Goal: Information Seeking & Learning: Learn about a topic

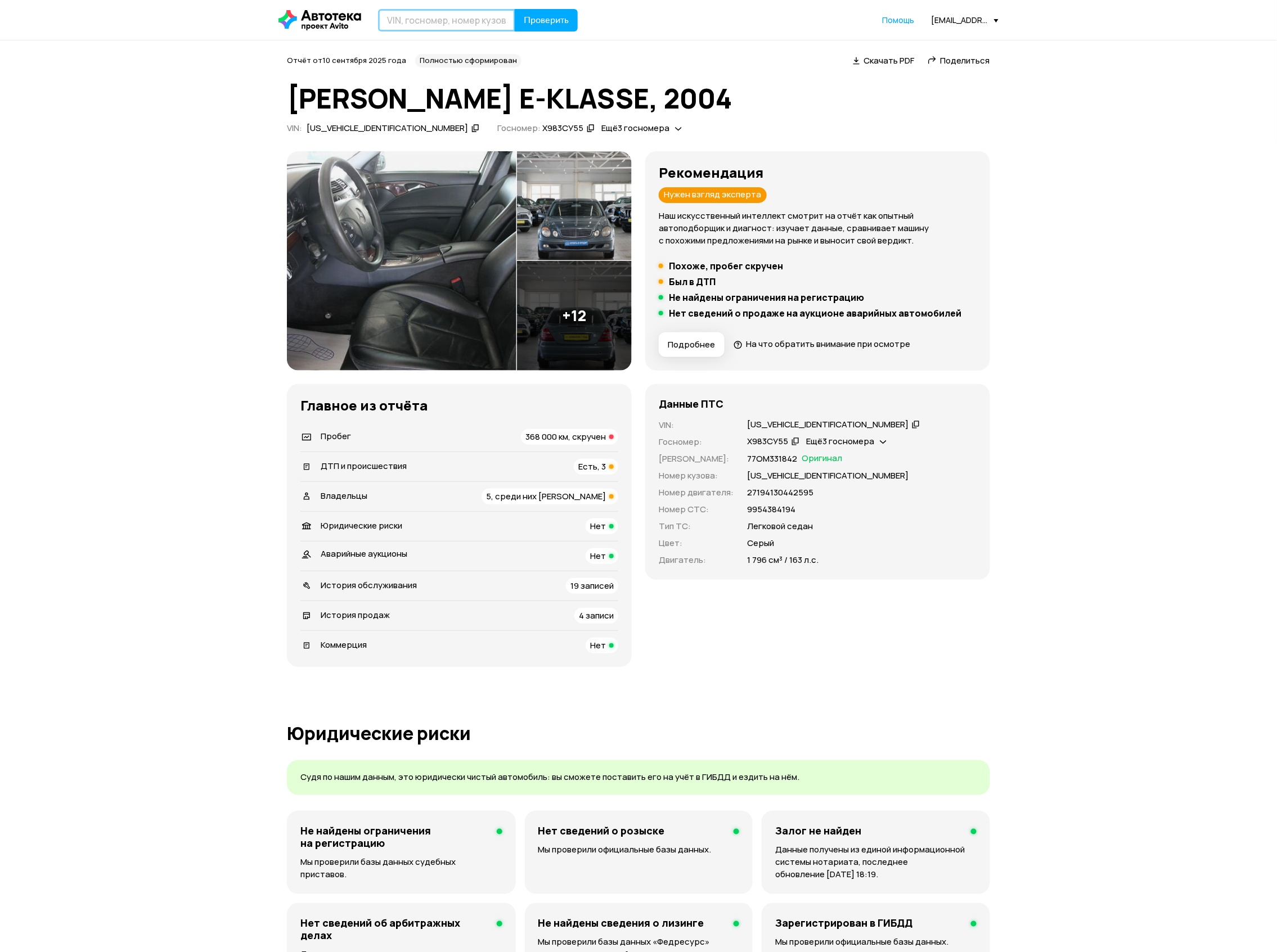
click at [426, 11] on input "text" at bounding box center [446, 20] width 137 height 22
paste input "[US_VEHICLE_IDENTIFICATION_NUMBER]"
type input "[US_VEHICLE_IDENTIFICATION_NUMBER]"
click at [536, 11] on button "Проверить" at bounding box center [547, 20] width 63 height 22
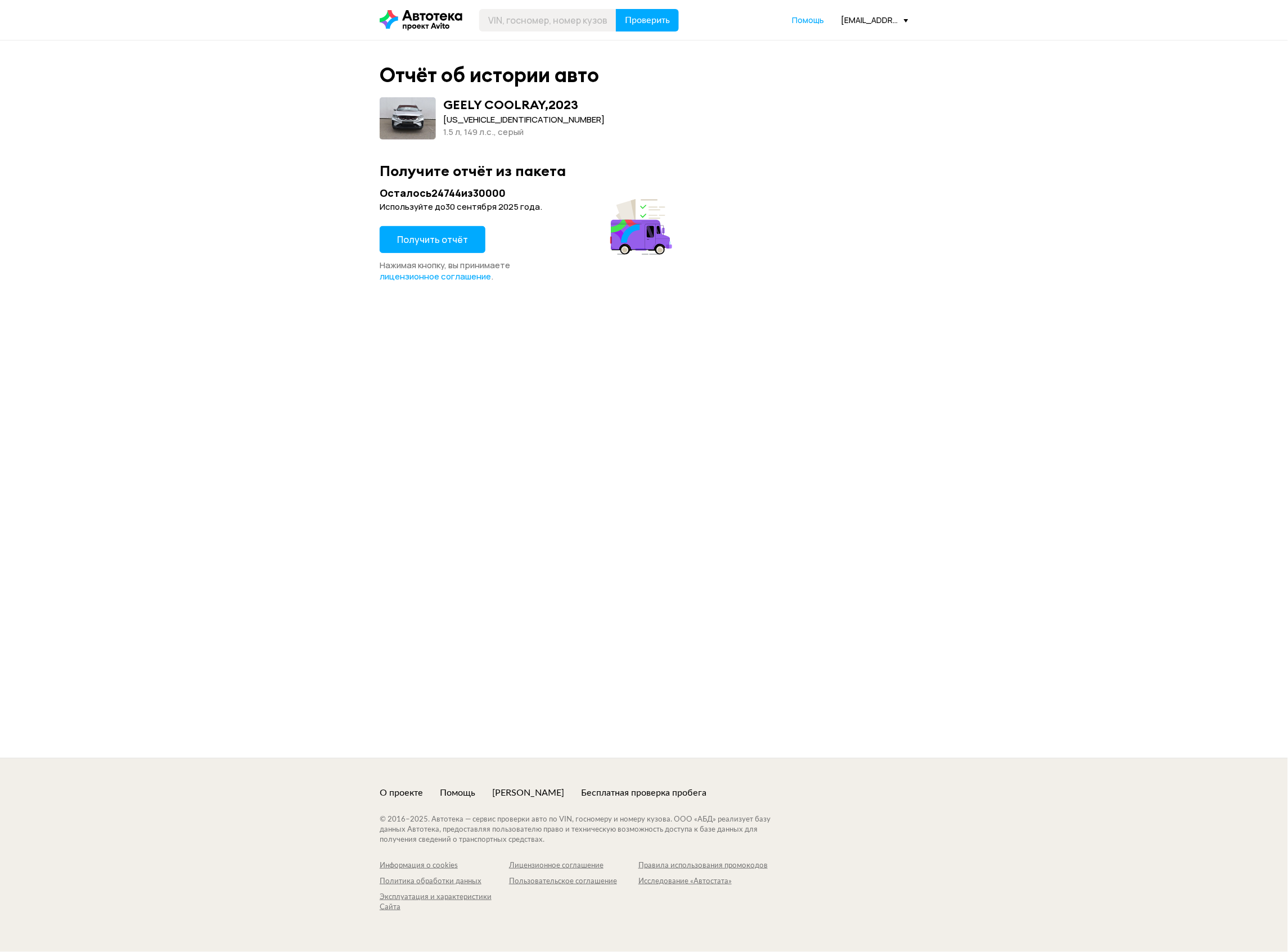
click at [444, 239] on span "Получить отчёт" at bounding box center [432, 240] width 71 height 12
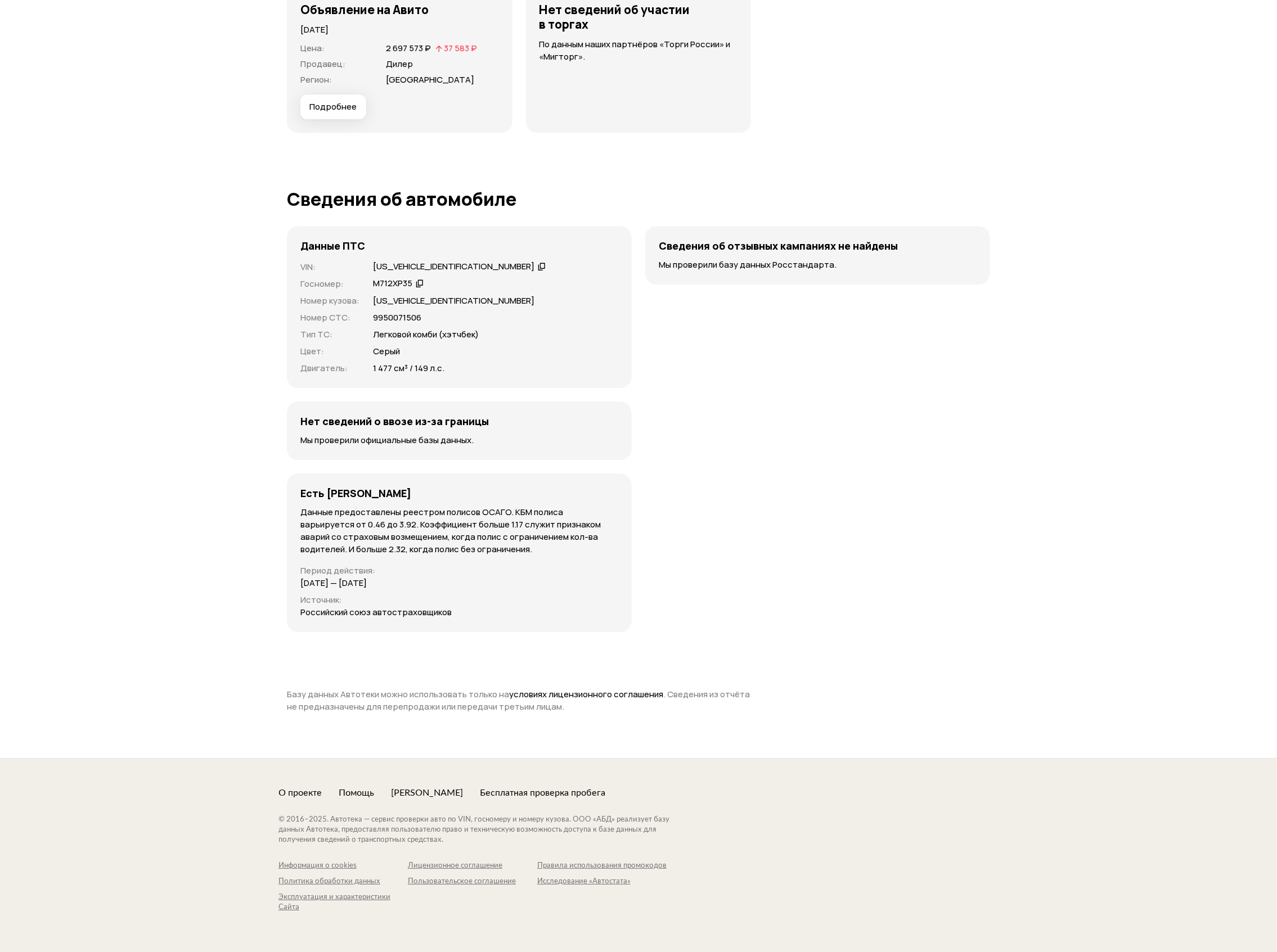
scroll to position [2786, 0]
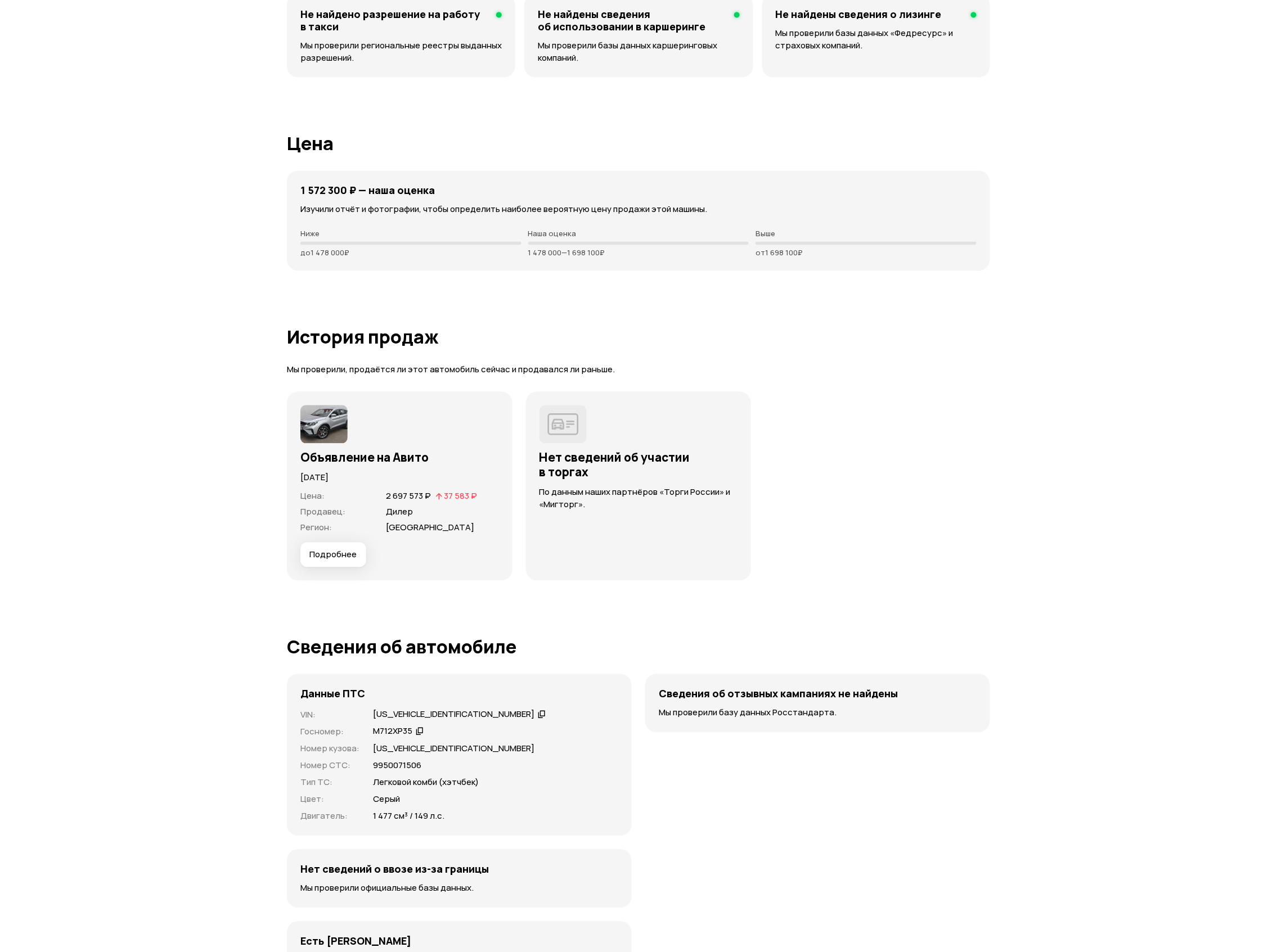
click at [321, 545] on button "Подробнее" at bounding box center [333, 555] width 66 height 24
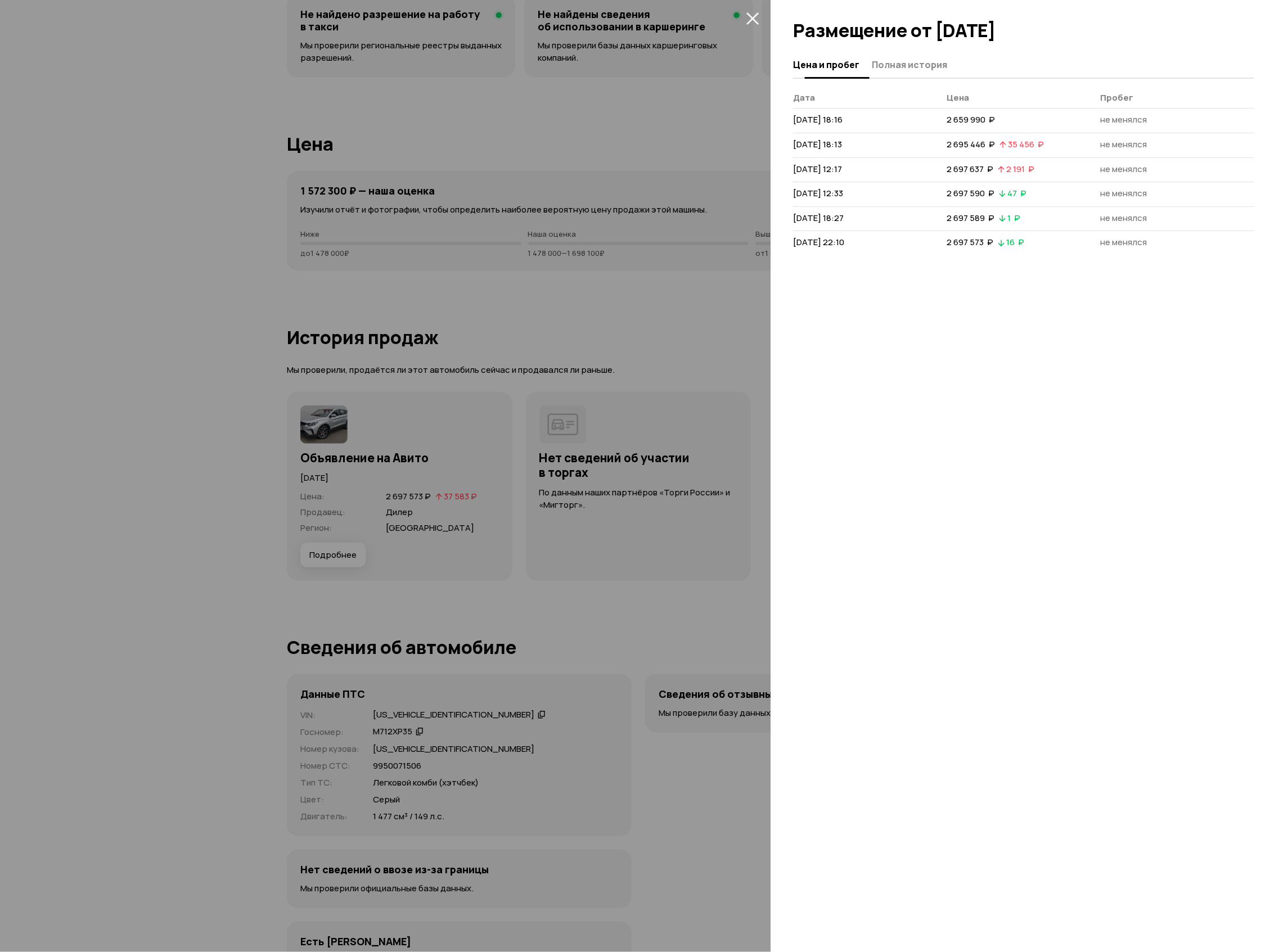
click at [896, 68] on span "Полная история" at bounding box center [909, 64] width 75 height 11
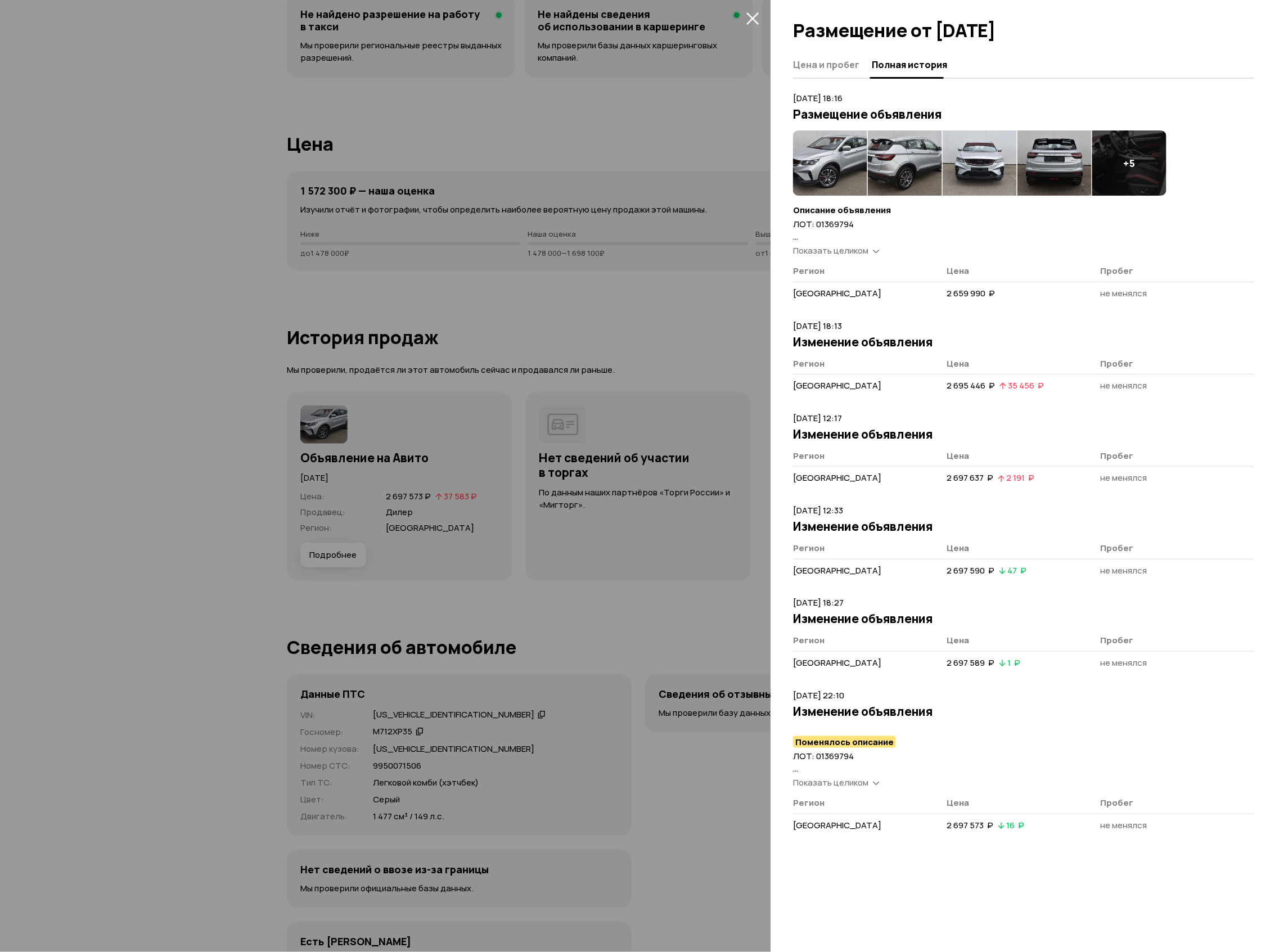
click at [814, 139] on img at bounding box center [830, 163] width 74 height 65
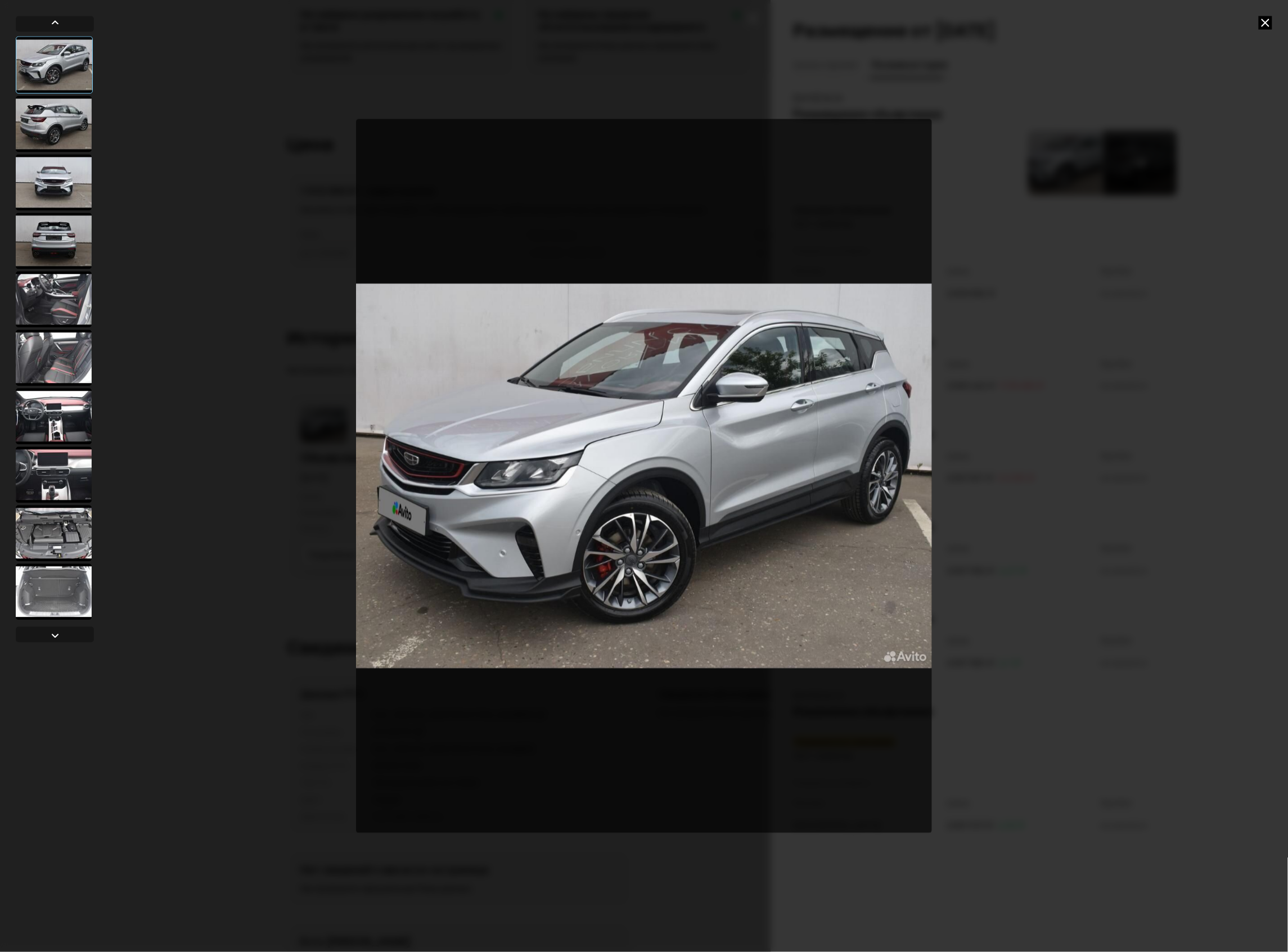
click at [64, 209] on div at bounding box center [54, 181] width 76 height 56
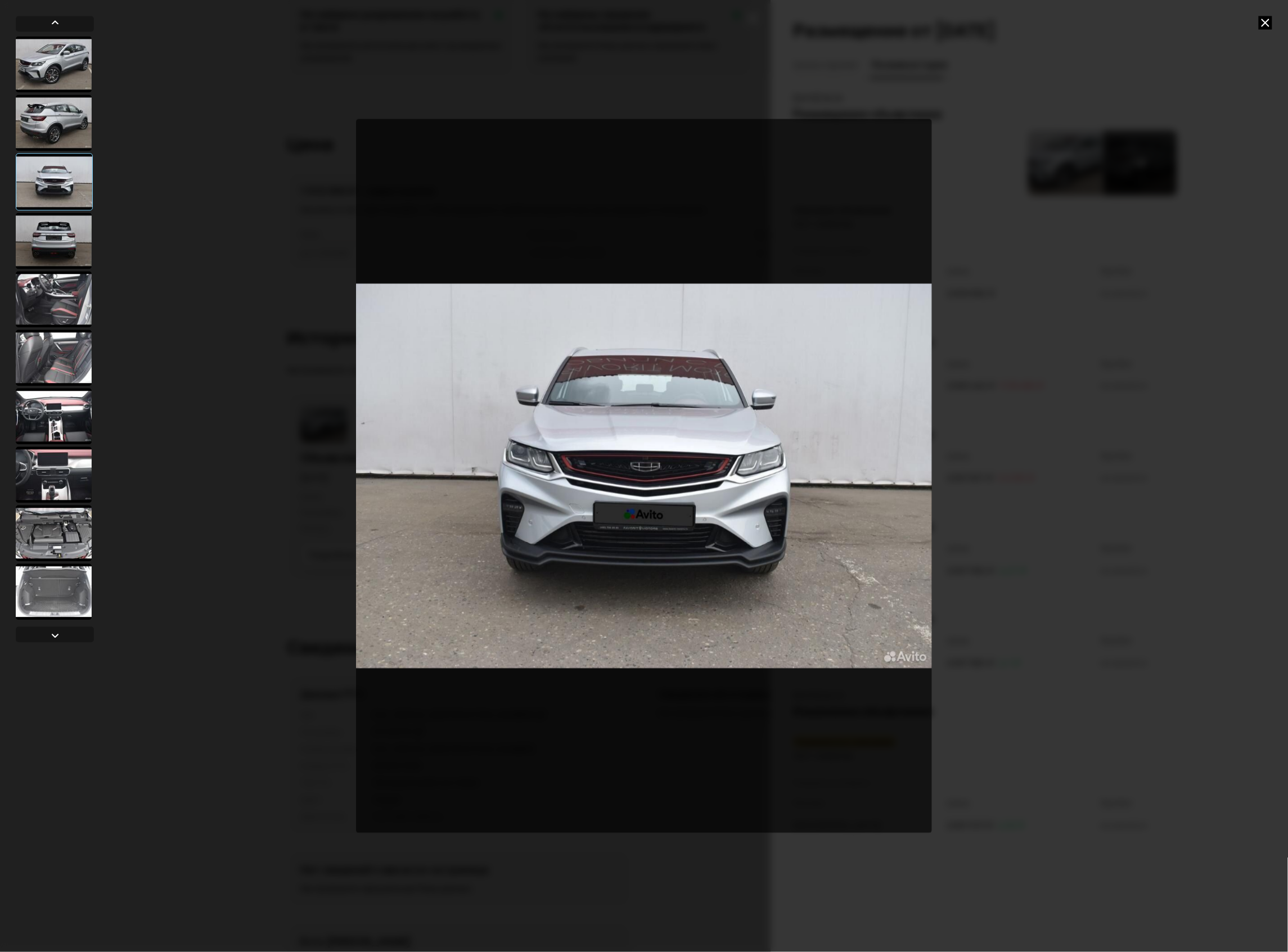
click at [61, 184] on div at bounding box center [54, 181] width 77 height 57
click at [60, 236] on div at bounding box center [54, 240] width 76 height 56
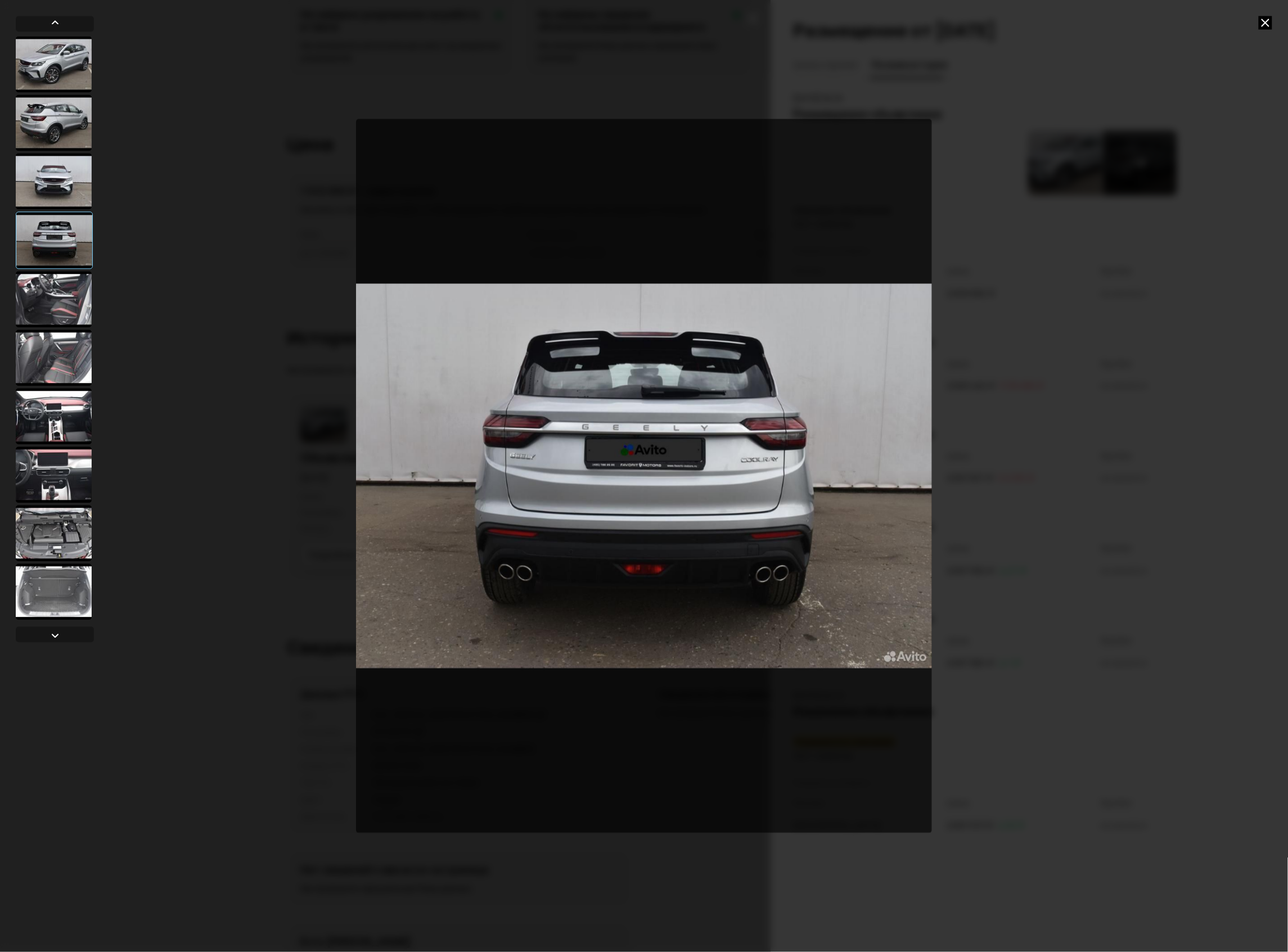
click at [1264, 31] on div at bounding box center [644, 476] width 1288 height 952
click at [1267, 26] on icon at bounding box center [1266, 23] width 14 height 14
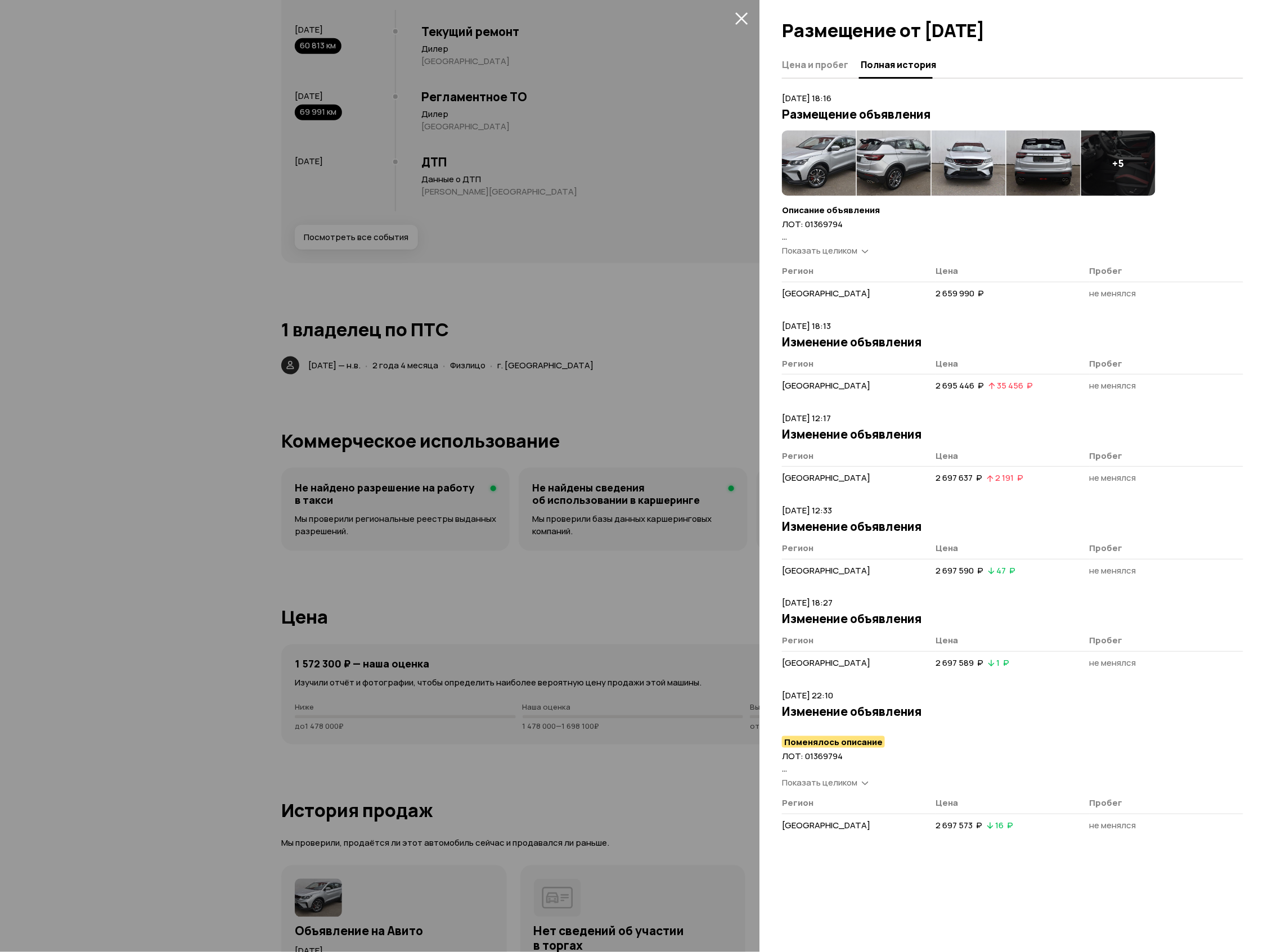
scroll to position [1886, 0]
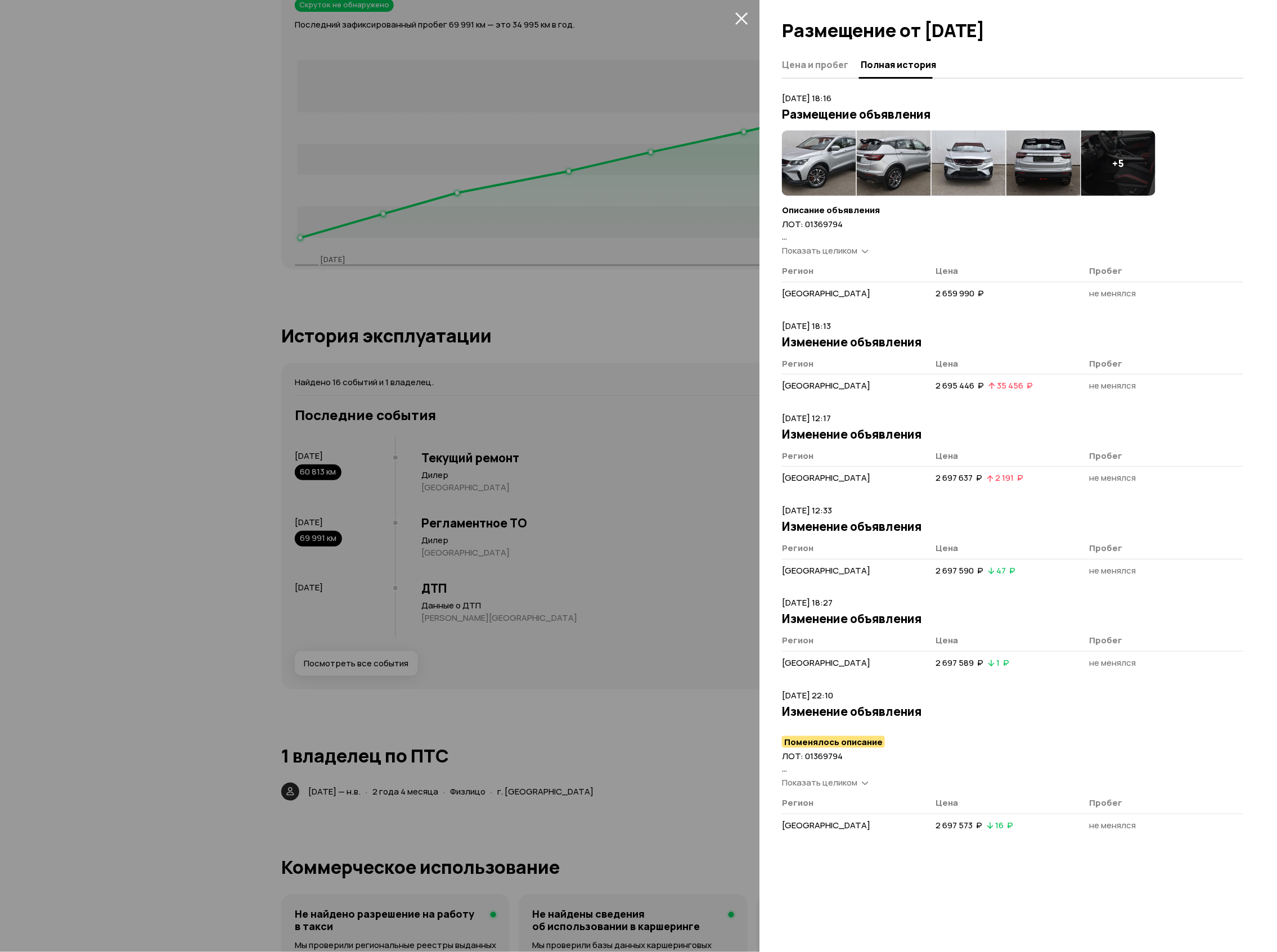
click at [746, 25] on button "закрыть" at bounding box center [742, 18] width 18 height 18
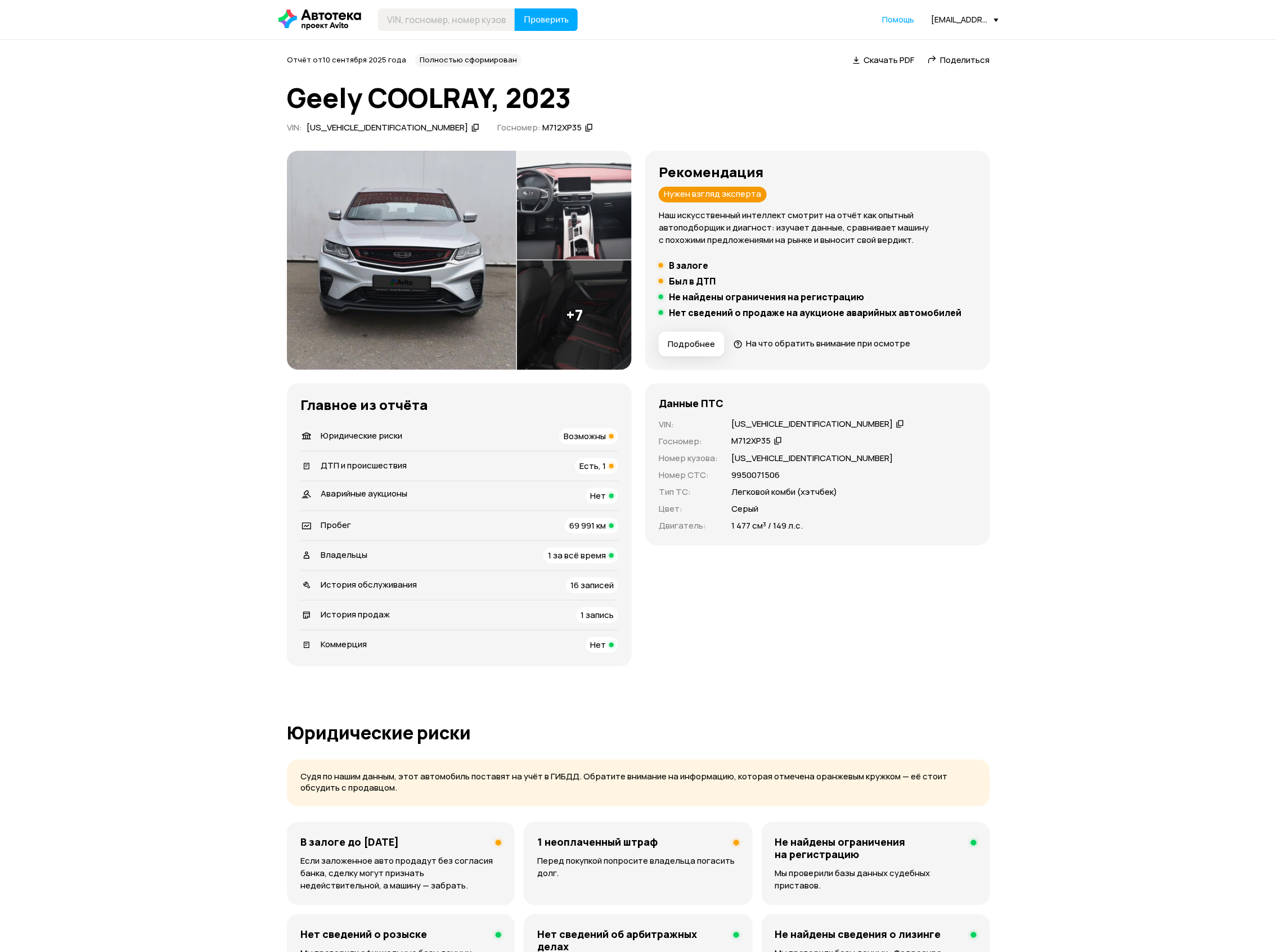
scroll to position [0, 0]
click at [453, 12] on input "text" at bounding box center [446, 20] width 137 height 22
paste input "[US_VEHICLE_IDENTIFICATION_NUMBER]"
type input "[US_VEHICLE_IDENTIFICATION_NUMBER]"
click at [548, 12] on button "Проверить" at bounding box center [547, 20] width 63 height 22
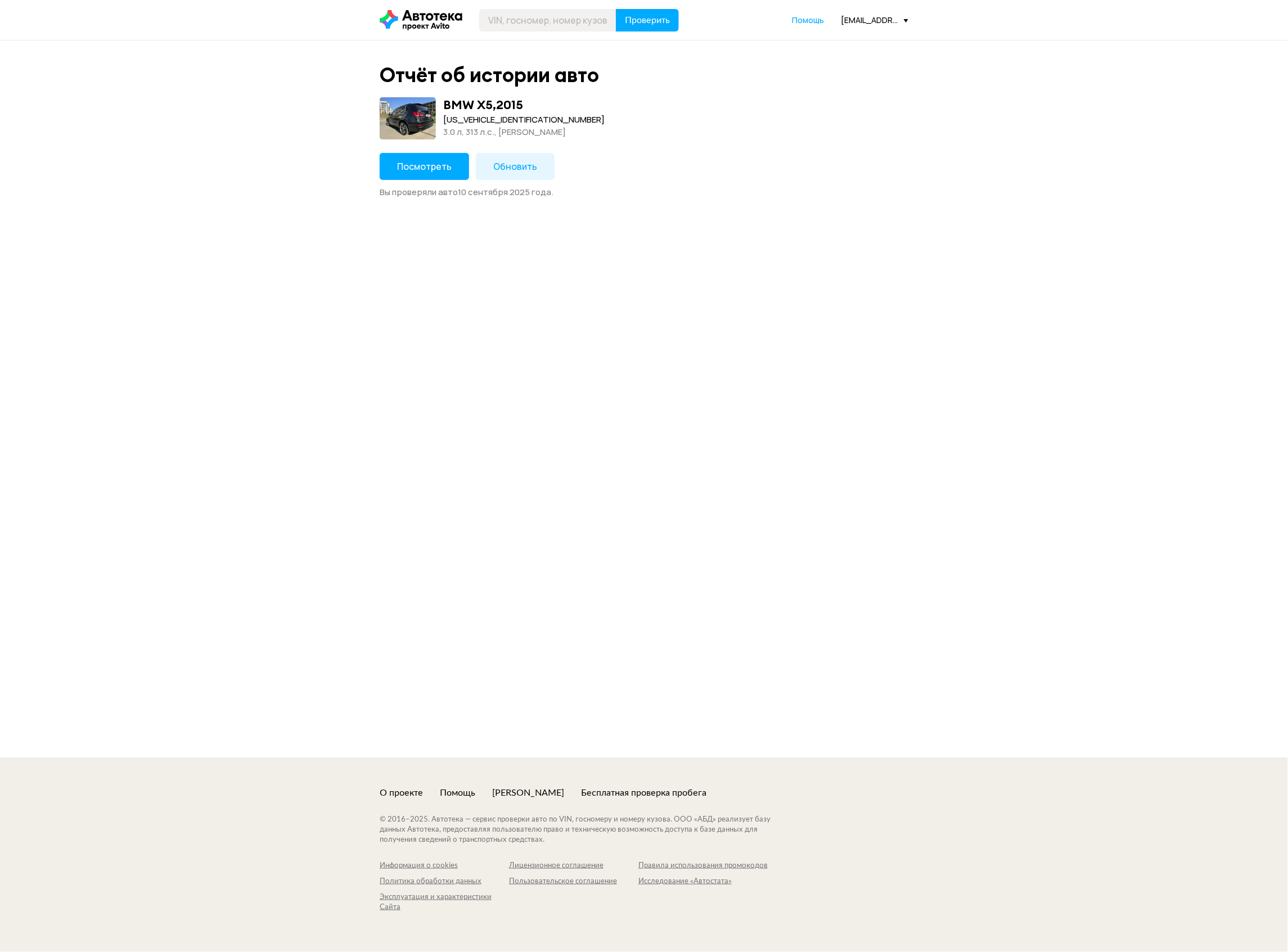
click at [403, 163] on span "Посмотреть" at bounding box center [424, 166] width 54 height 12
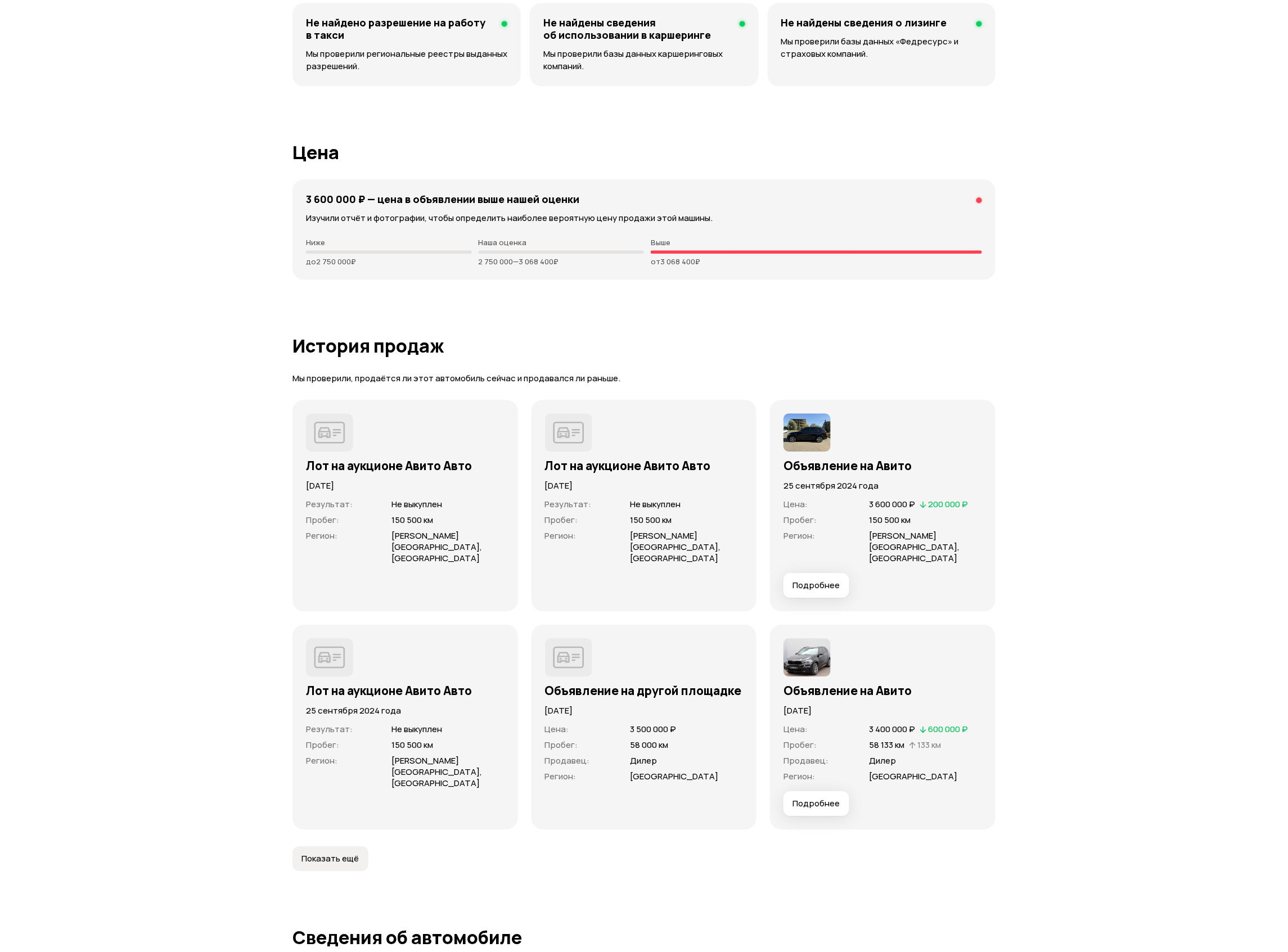
scroll to position [3299, 0]
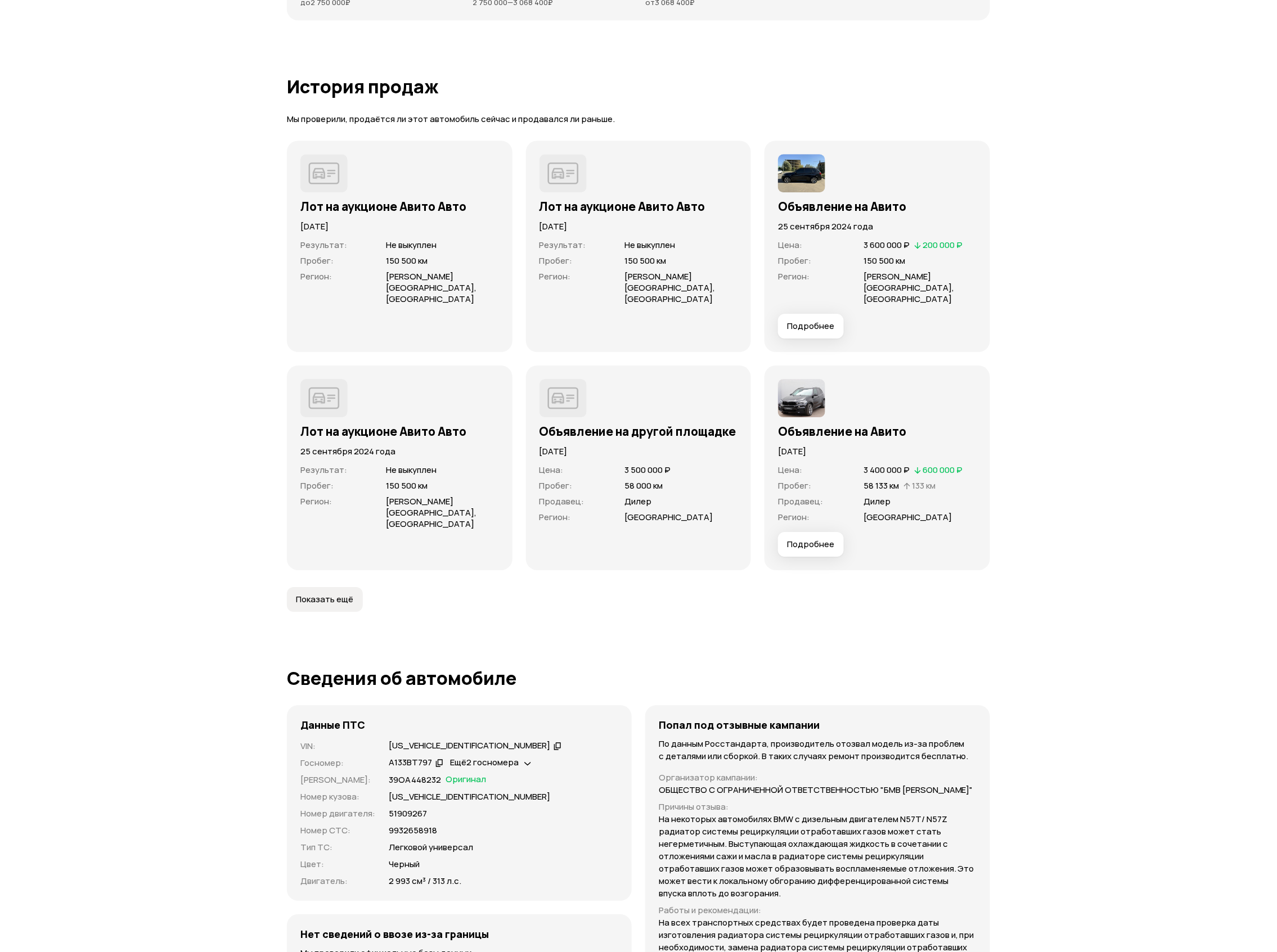
click at [809, 321] on span "Подробнее" at bounding box center [811, 326] width 47 height 11
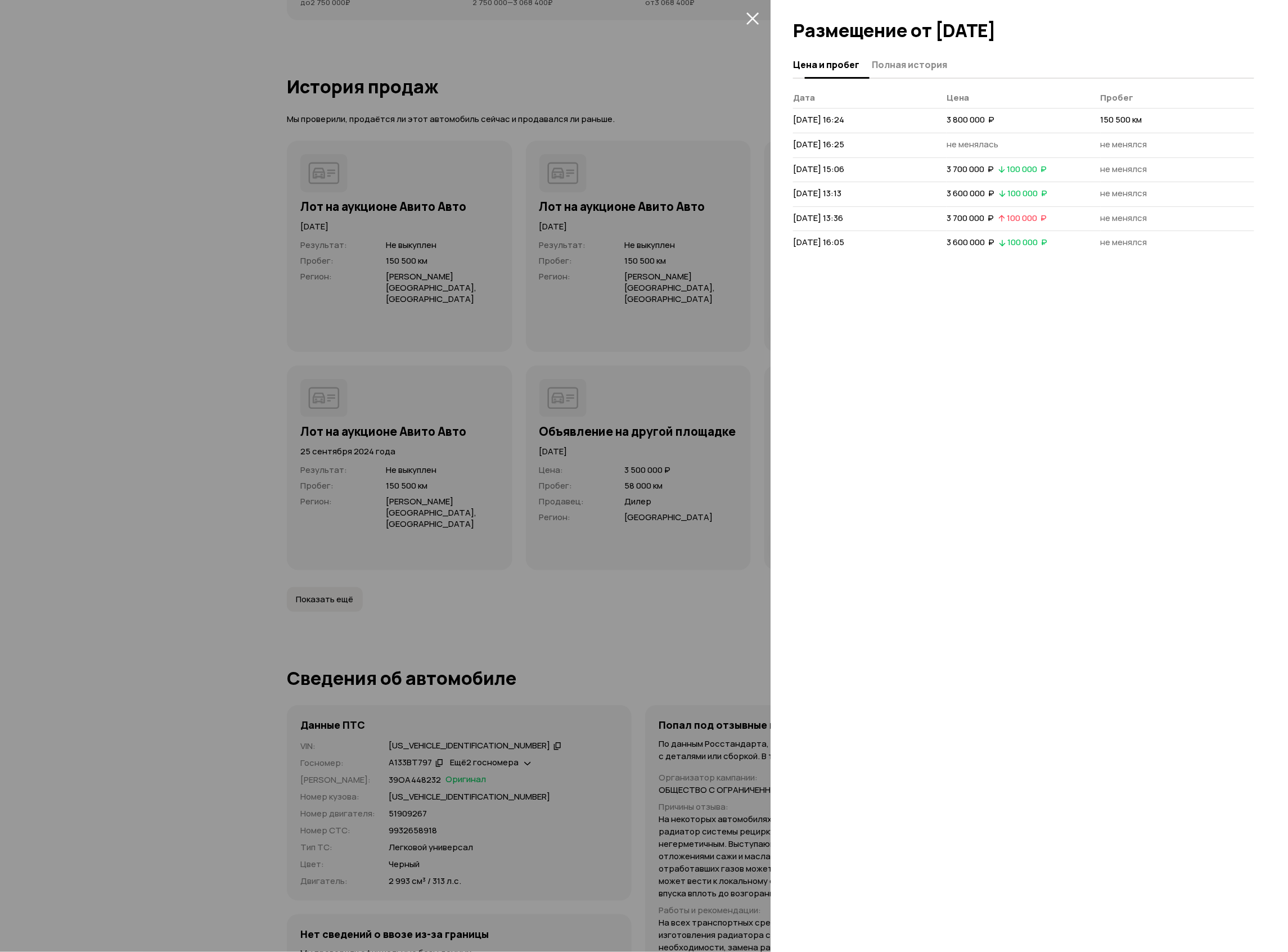
click at [896, 62] on span "Полная история" at bounding box center [909, 64] width 75 height 11
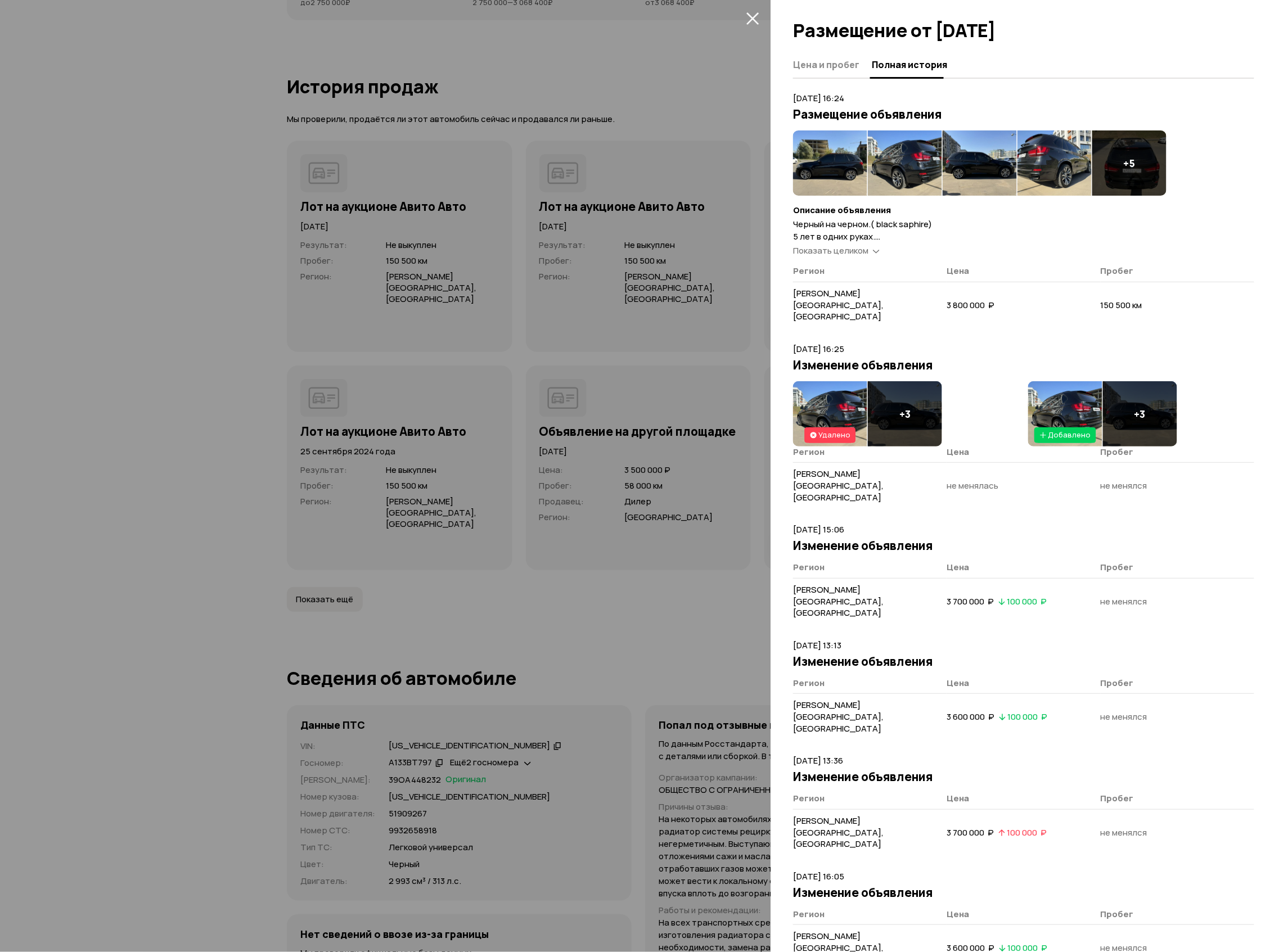
click at [817, 381] on img at bounding box center [830, 413] width 74 height 65
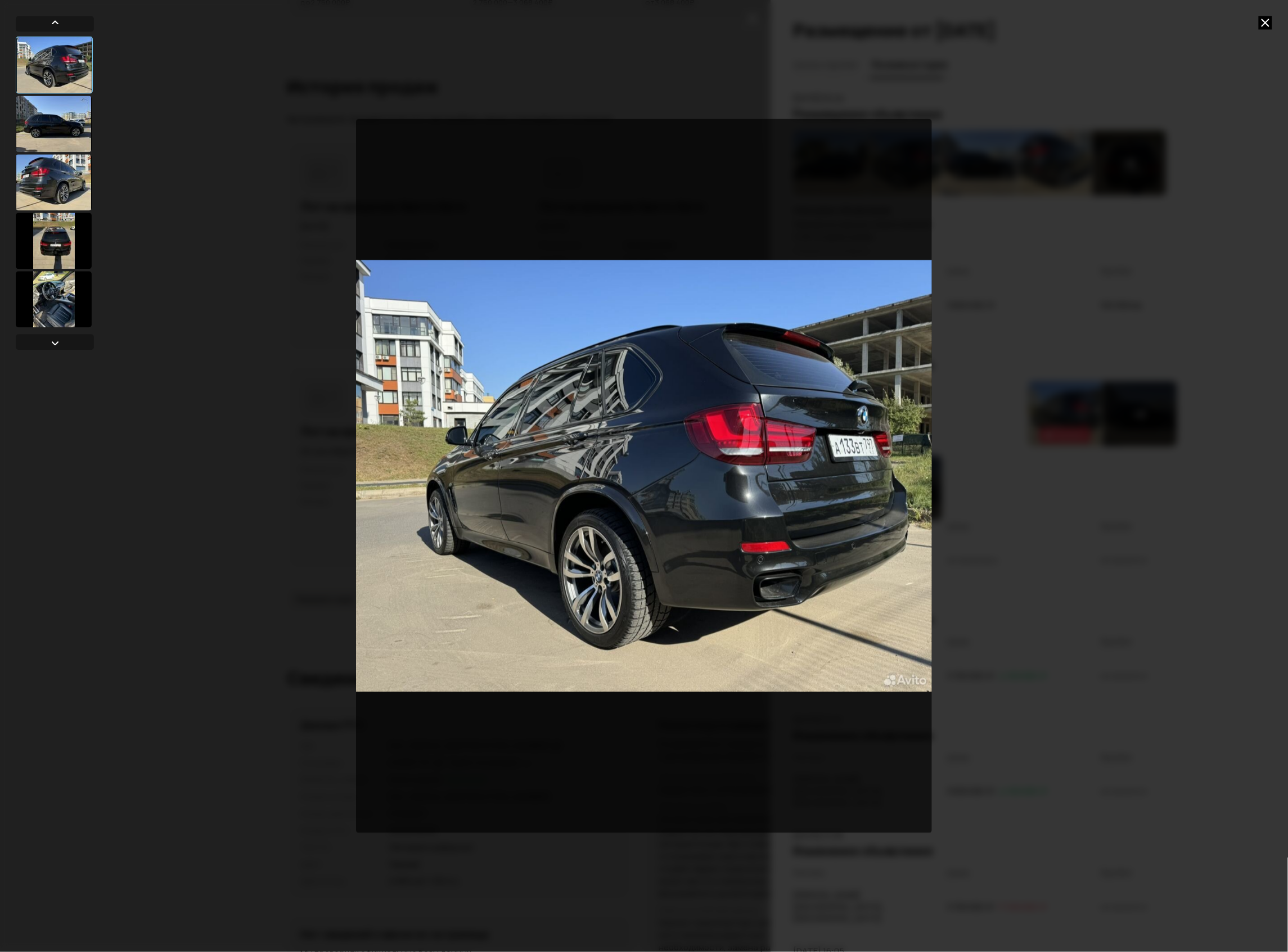
click at [56, 134] on div at bounding box center [54, 123] width 76 height 56
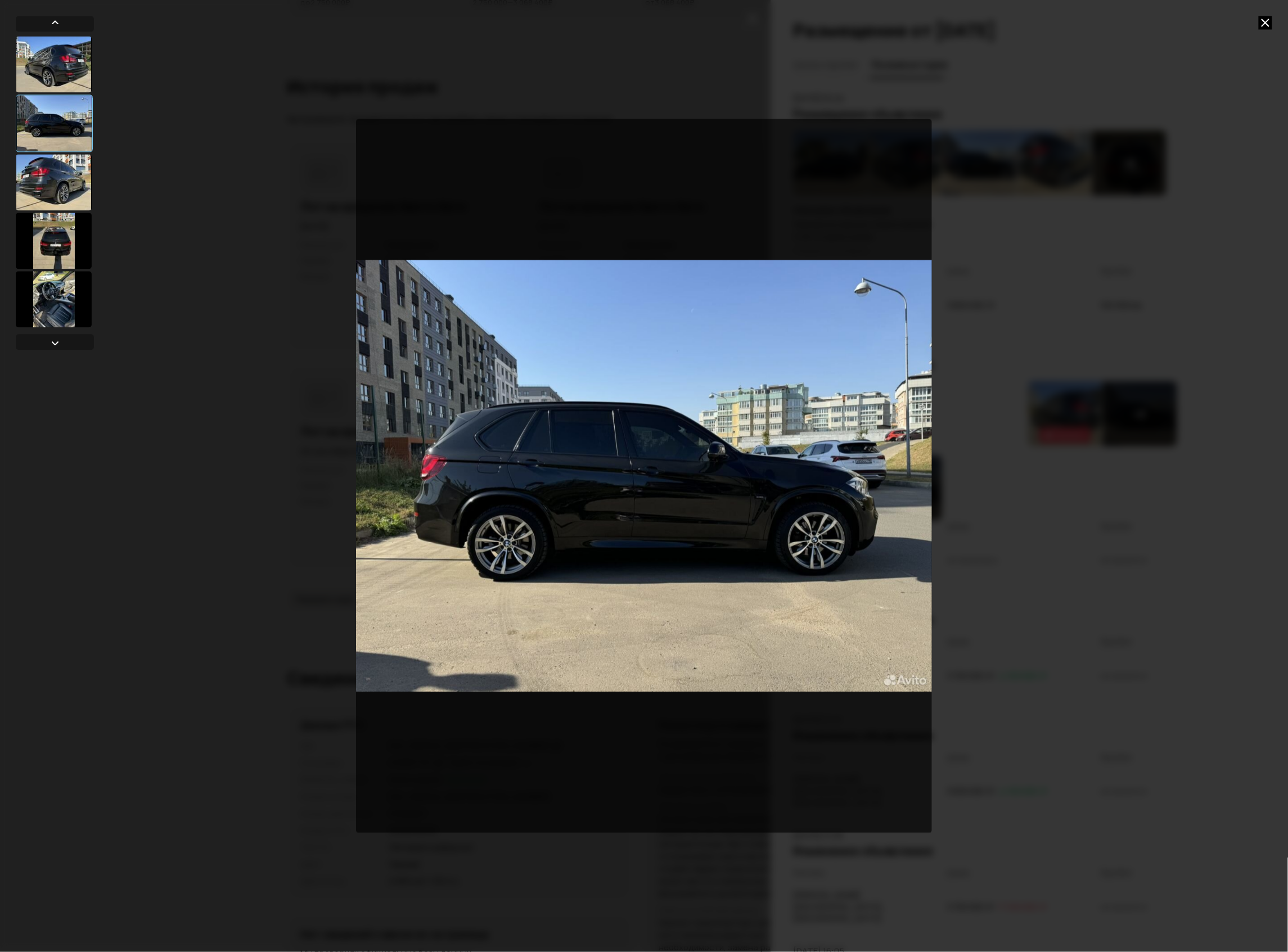
click at [44, 234] on div at bounding box center [54, 240] width 76 height 56
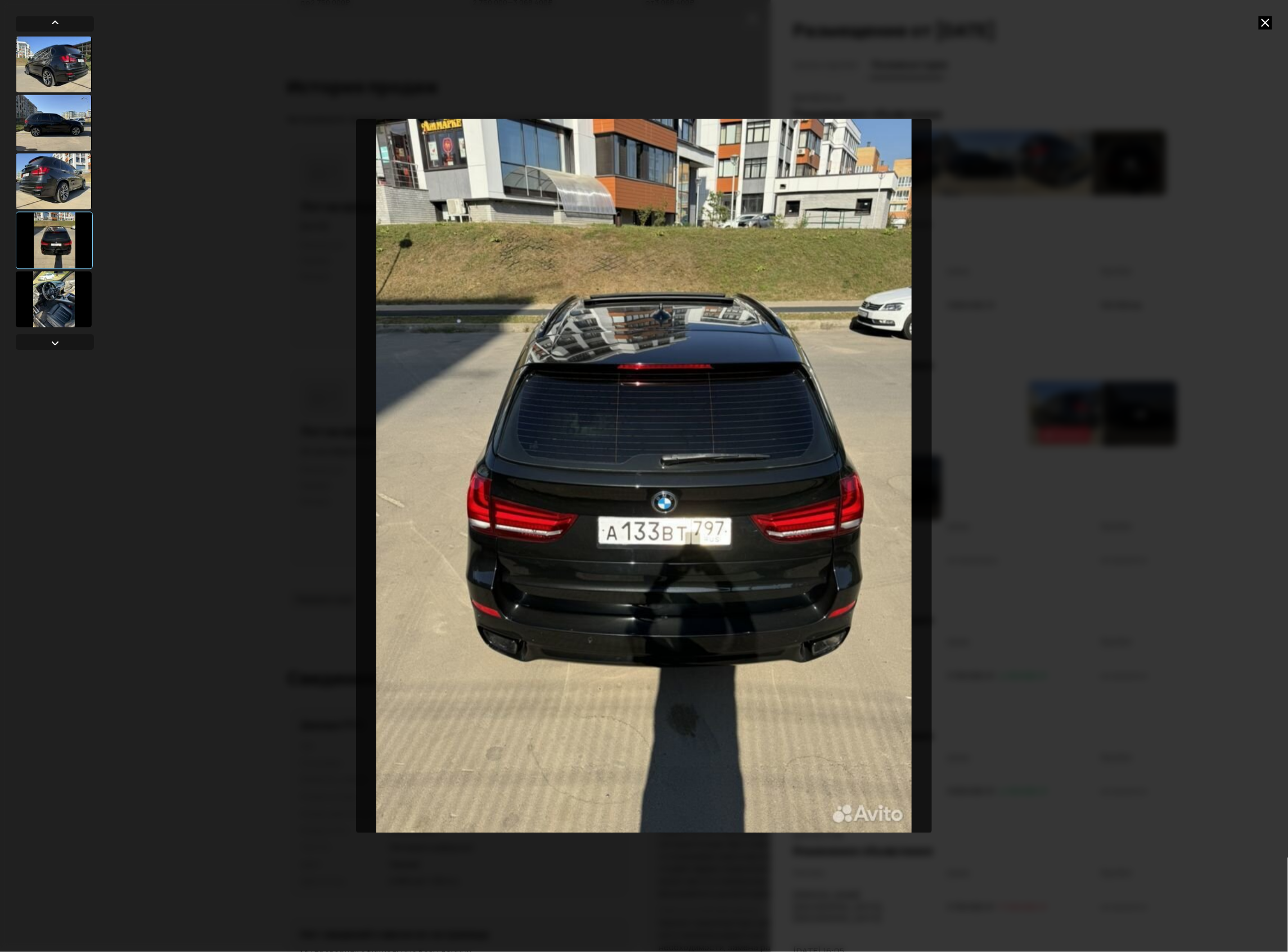
click at [45, 298] on div at bounding box center [54, 298] width 76 height 56
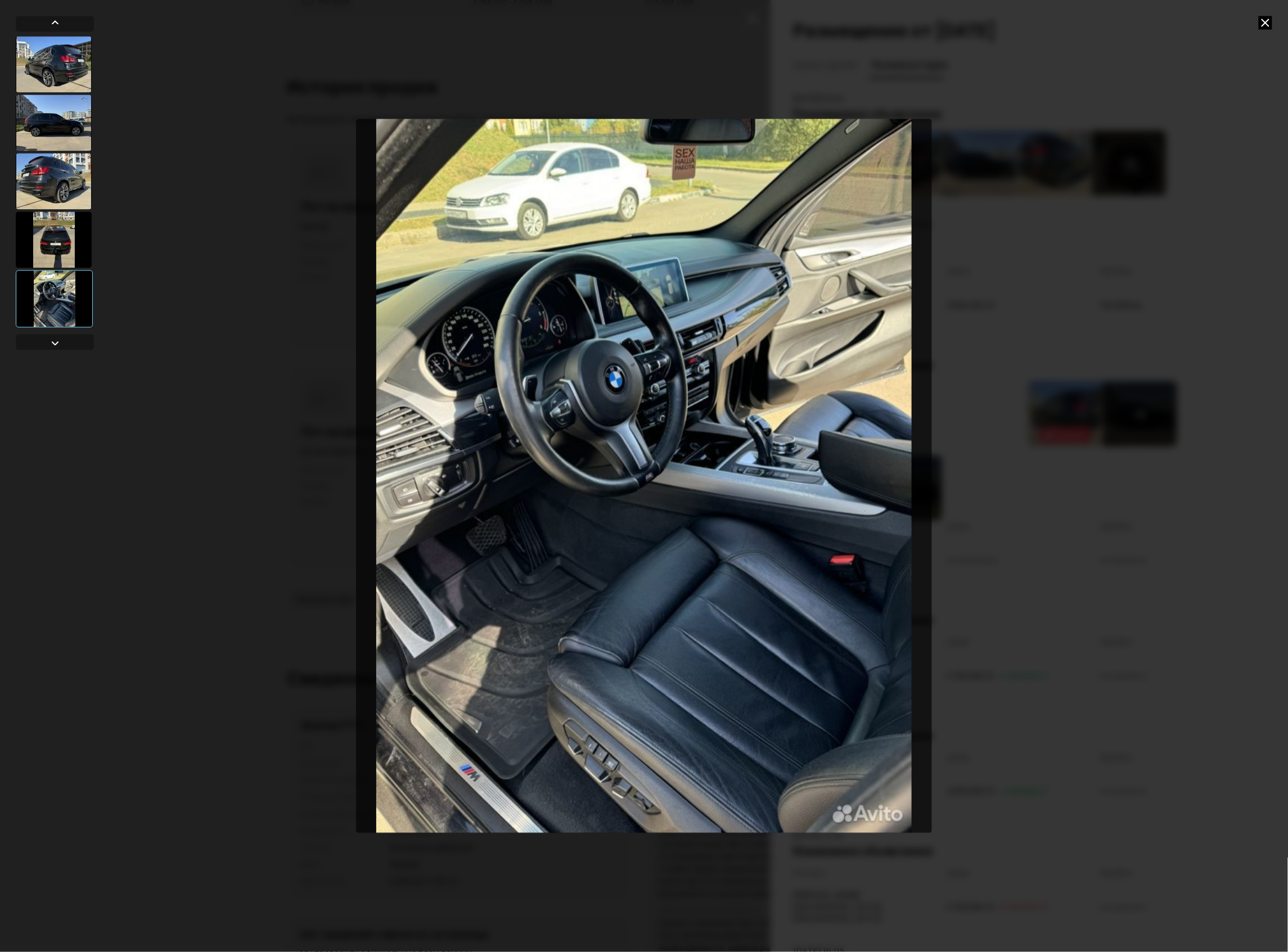
click at [1256, 21] on div at bounding box center [644, 476] width 1288 height 952
click at [1260, 21] on icon at bounding box center [1266, 23] width 14 height 14
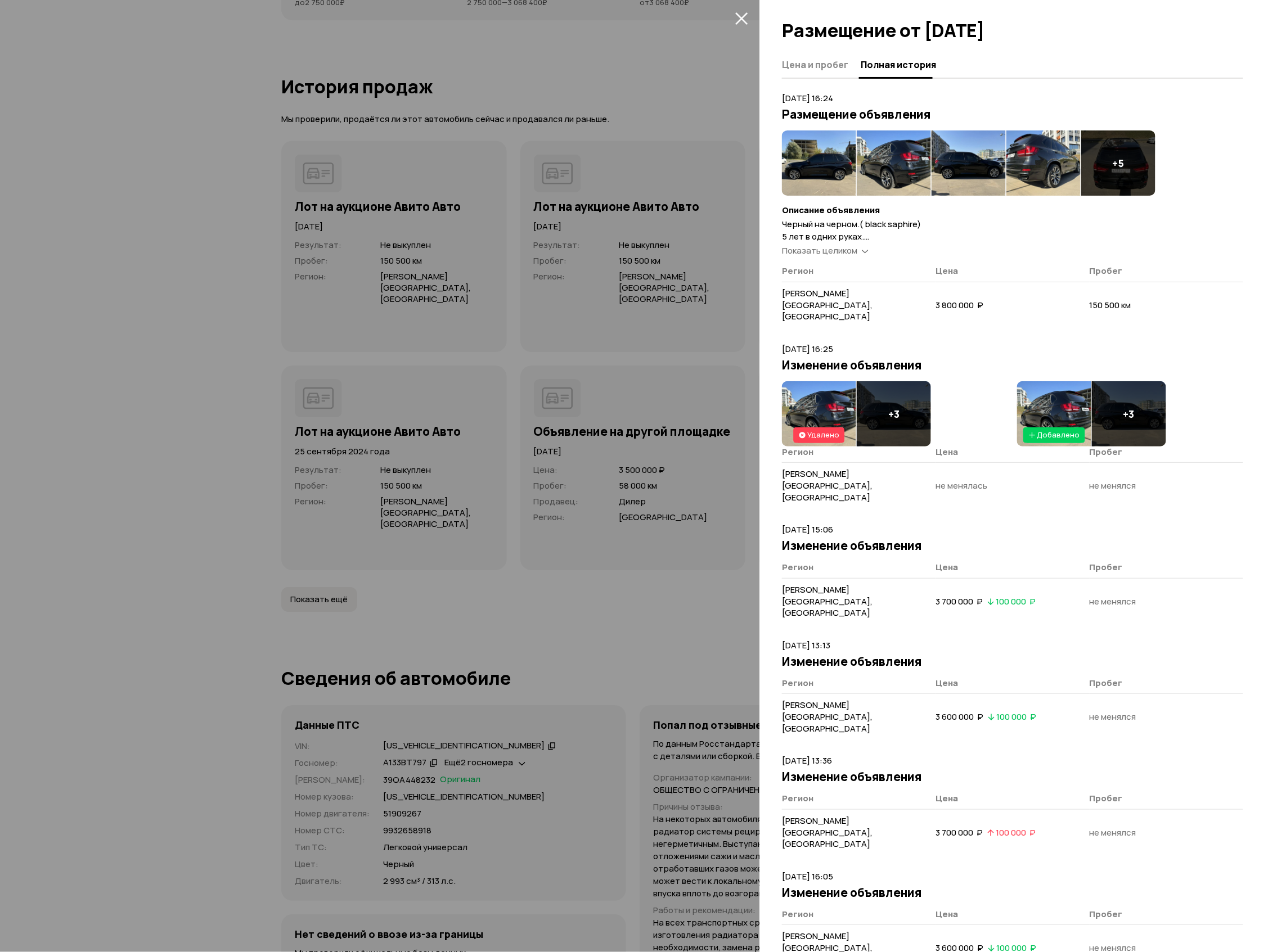
click at [797, 143] on img at bounding box center [819, 163] width 74 height 65
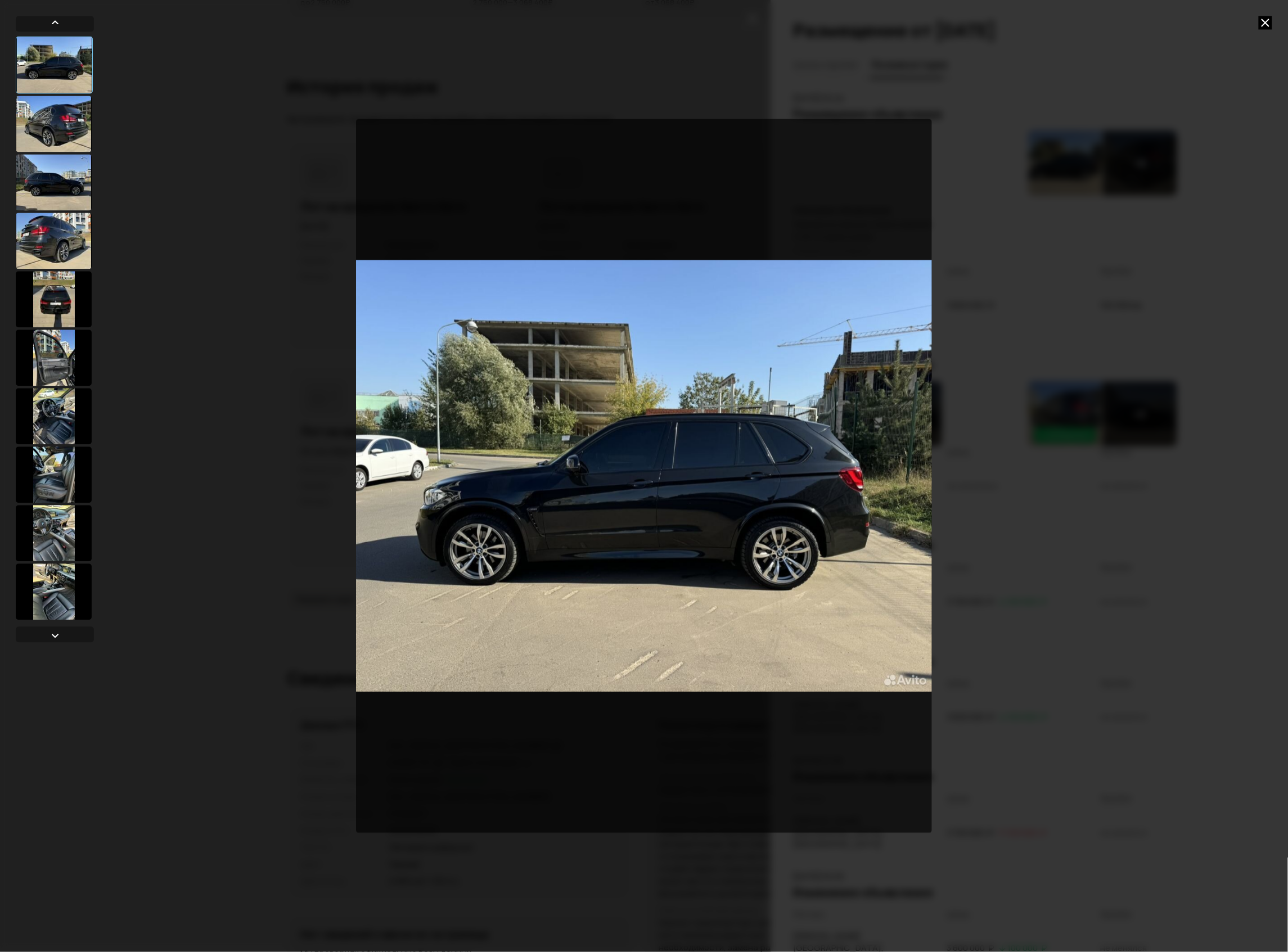
click at [50, 139] on div at bounding box center [54, 123] width 76 height 56
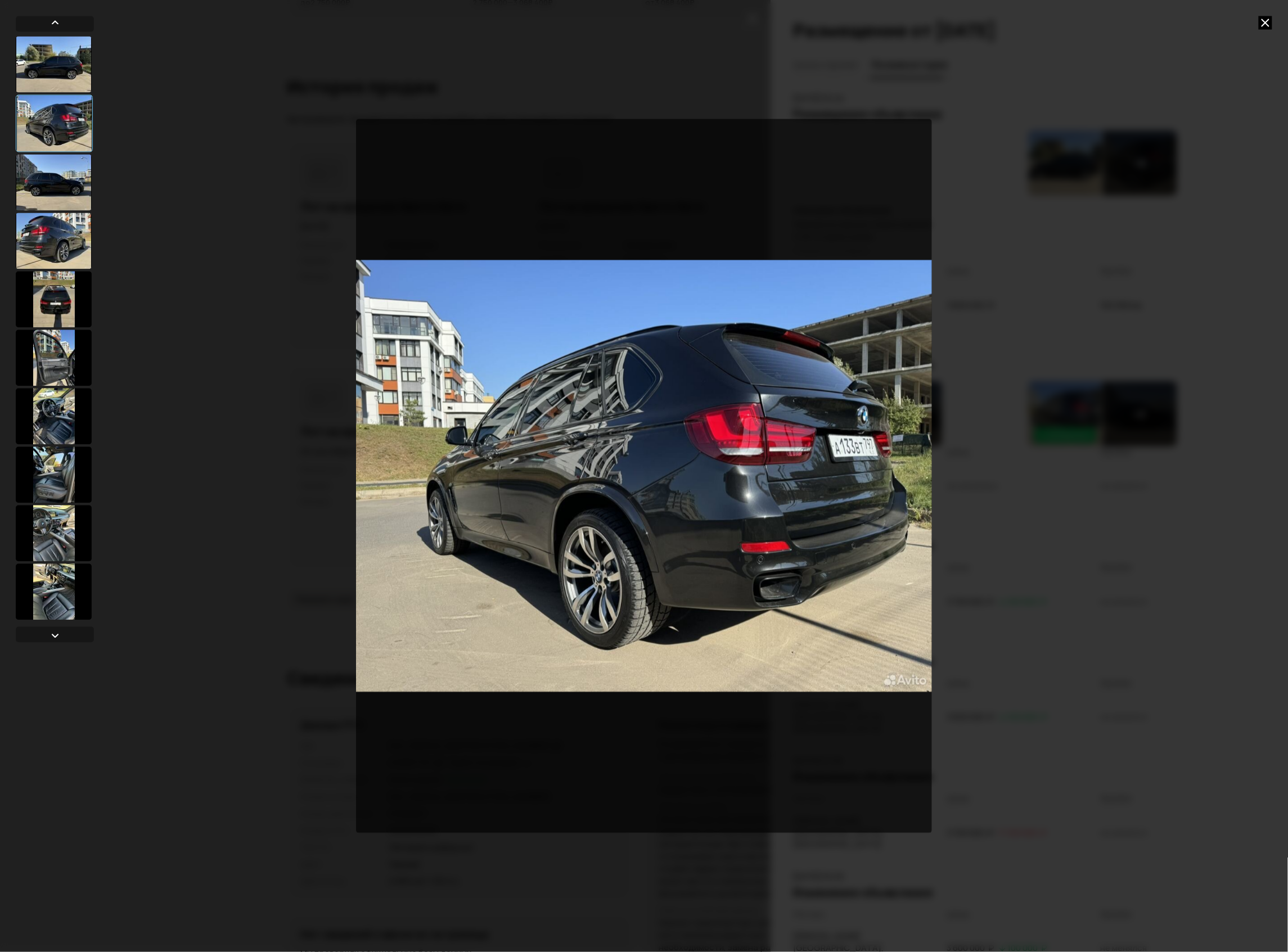
click at [58, 105] on div at bounding box center [54, 122] width 77 height 57
click at [56, 68] on div at bounding box center [54, 64] width 76 height 56
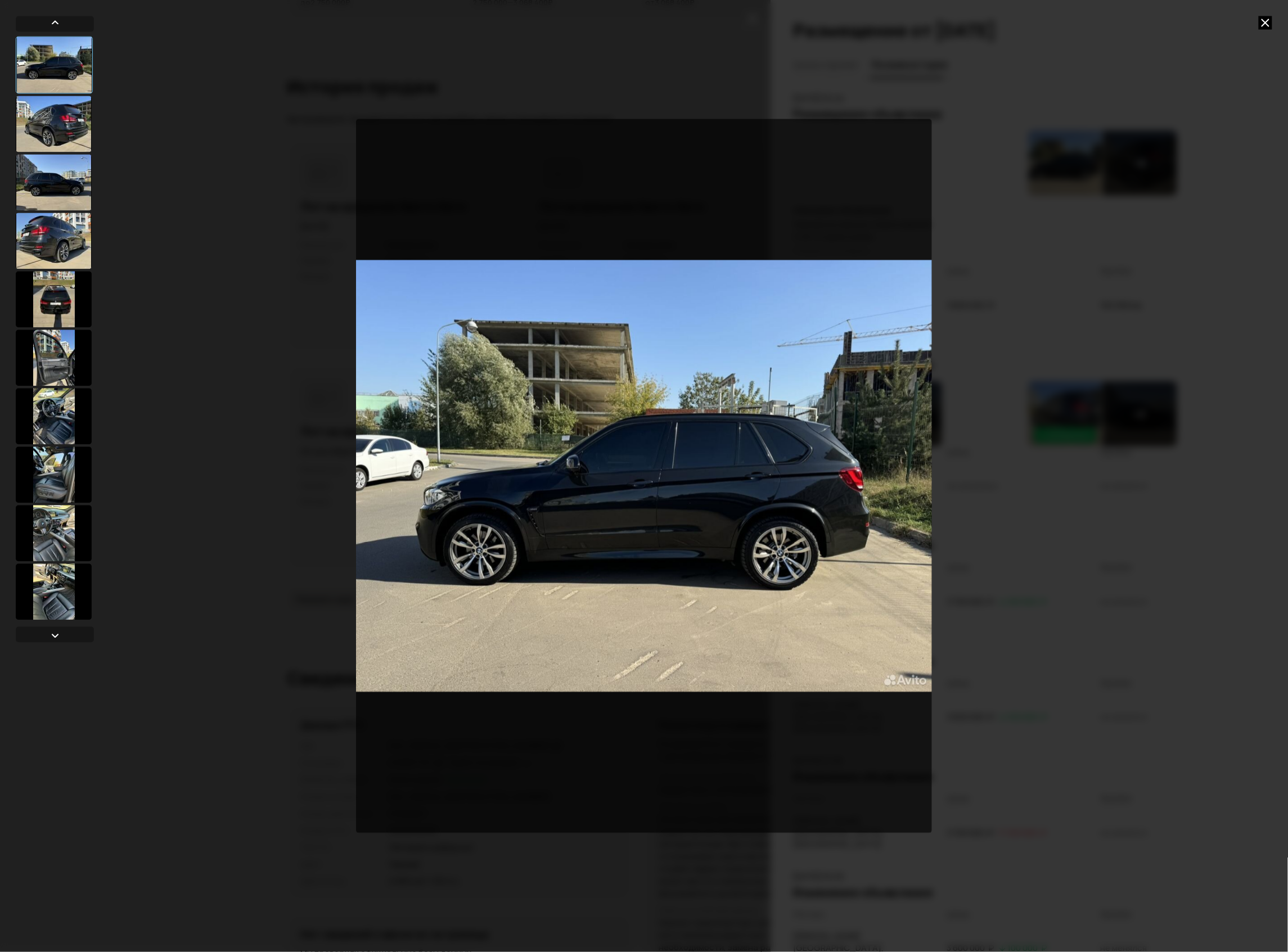
click at [459, 508] on img "Go to Slide 1" at bounding box center [644, 476] width 576 height 714
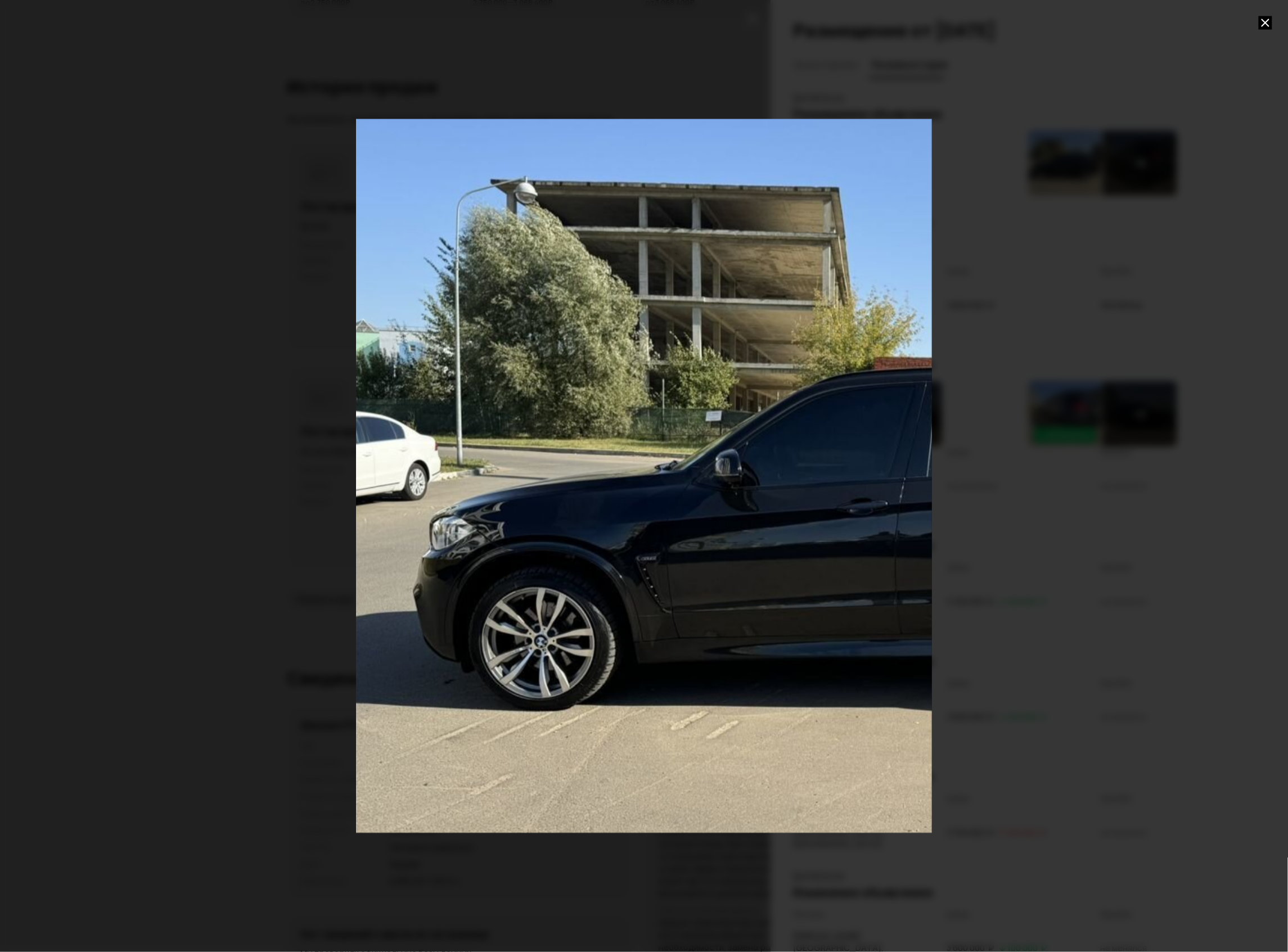
drag, startPoint x: 433, startPoint y: 536, endPoint x: 659, endPoint y: 552, distance: 226.6
click at [659, 552] on div "Go to Slide 1" at bounding box center [869, 492] width 1152 height 1429
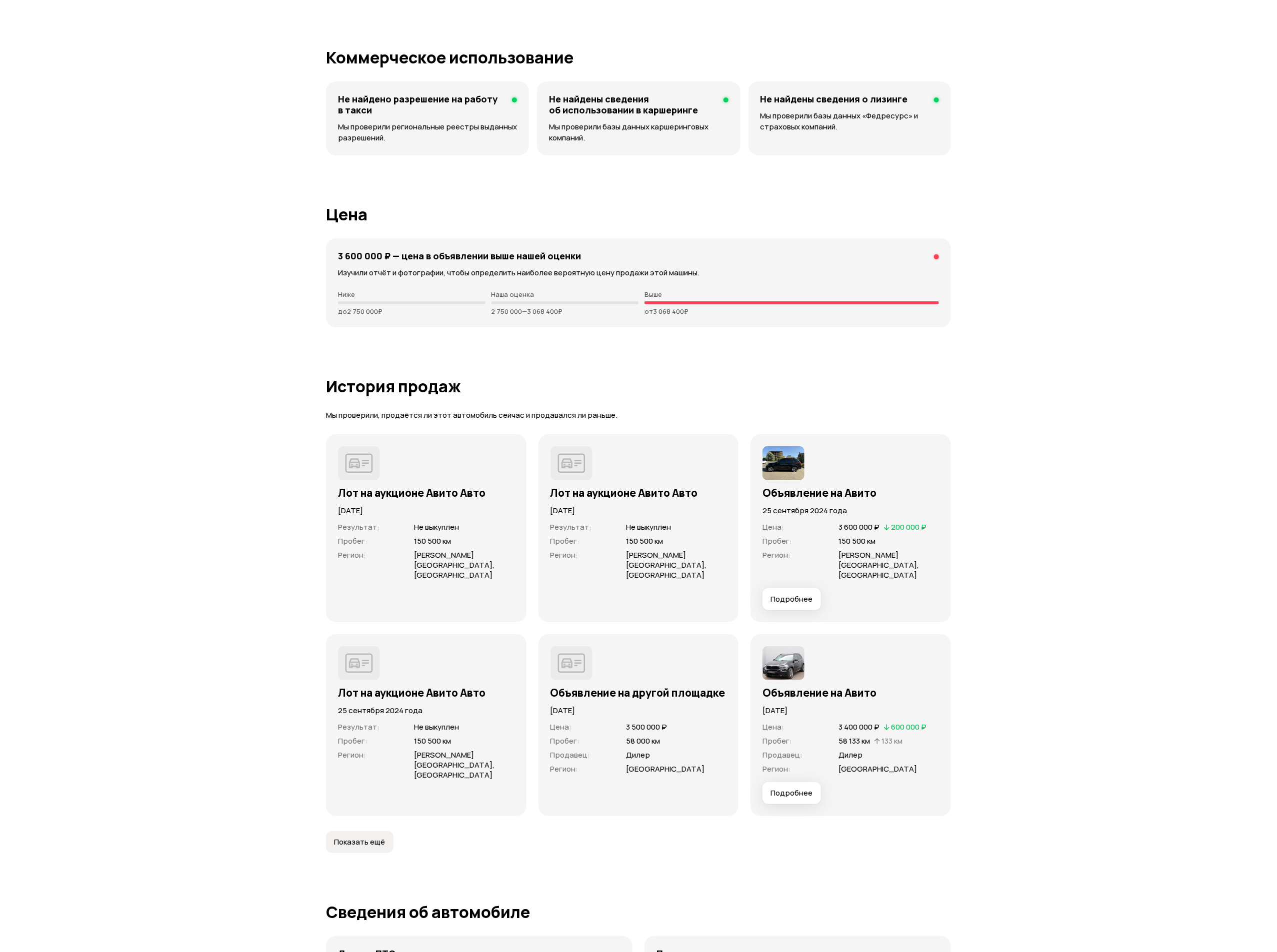
scroll to position [2753, 0]
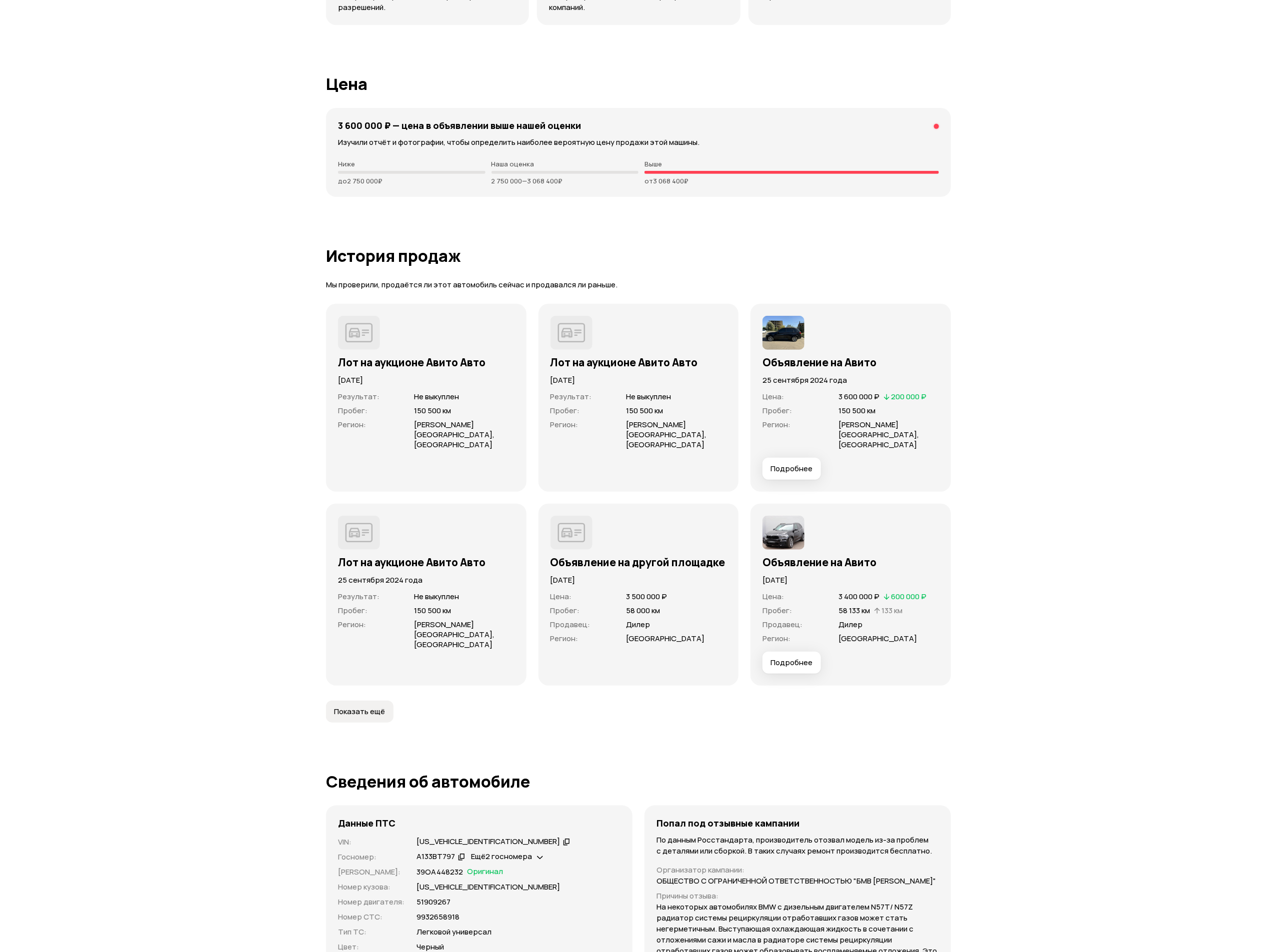
click at [803, 466] on button "Подробнее" at bounding box center [792, 469] width 59 height 22
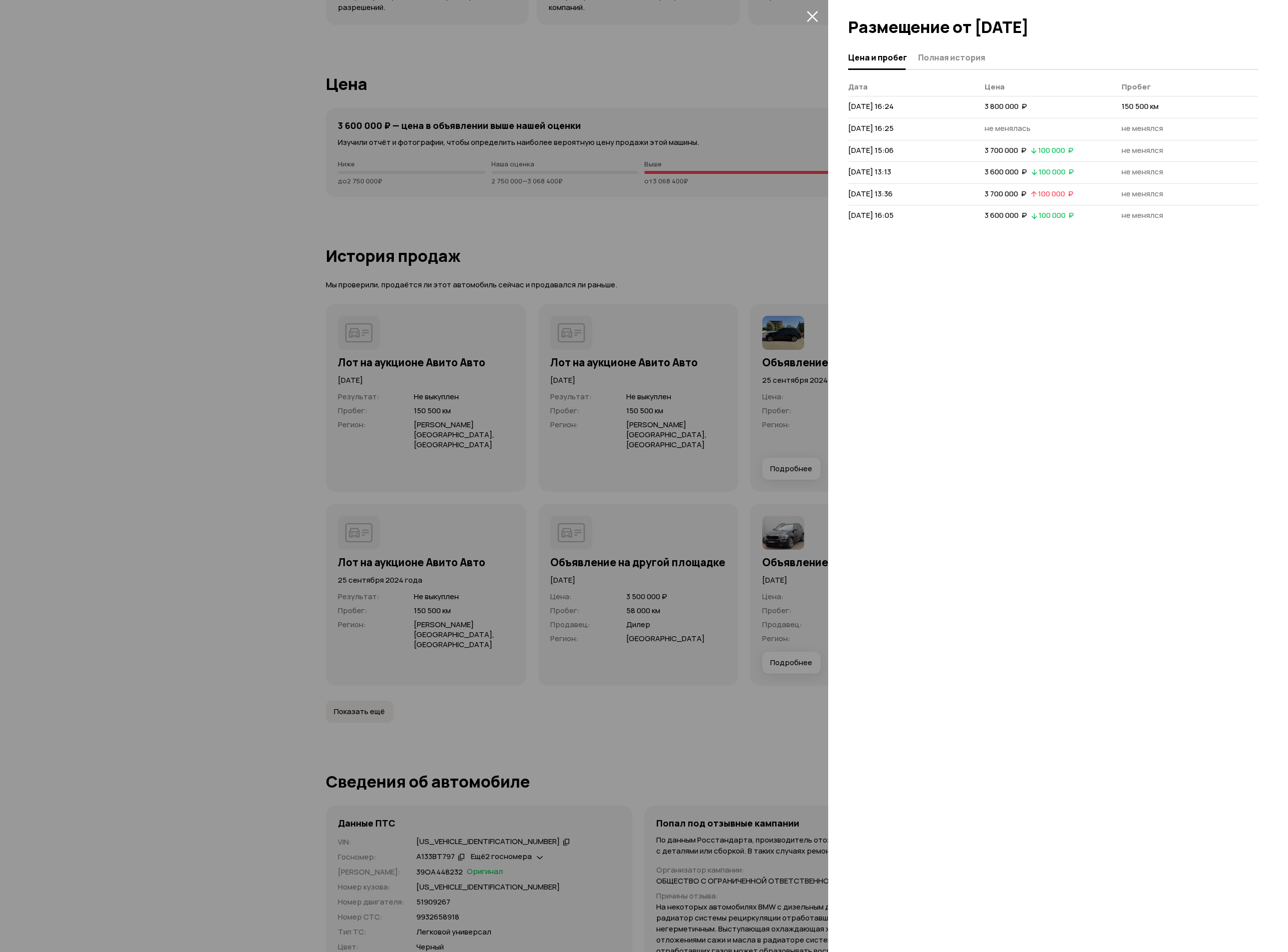
click at [966, 69] on div "Цена и пробег Полная история [PERSON_NAME] [DATE] 16:24 3 800 000  ₽ 150 500 км…" at bounding box center [1058, 499] width 460 height 906
click at [957, 57] on span "Полная история" at bounding box center [951, 57] width 67 height 10
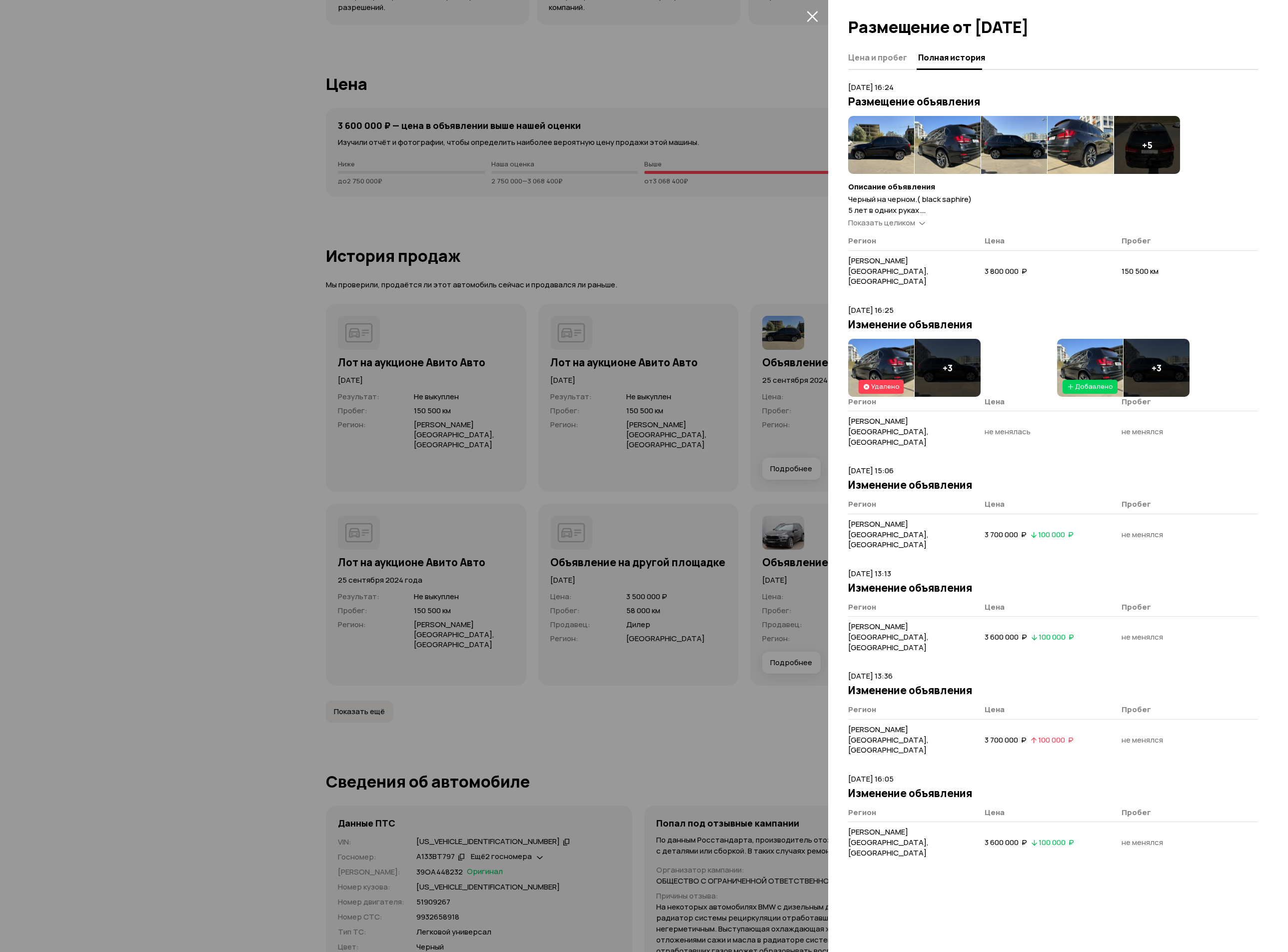
click at [871, 225] on span "Показать целиком" at bounding box center [881, 222] width 67 height 10
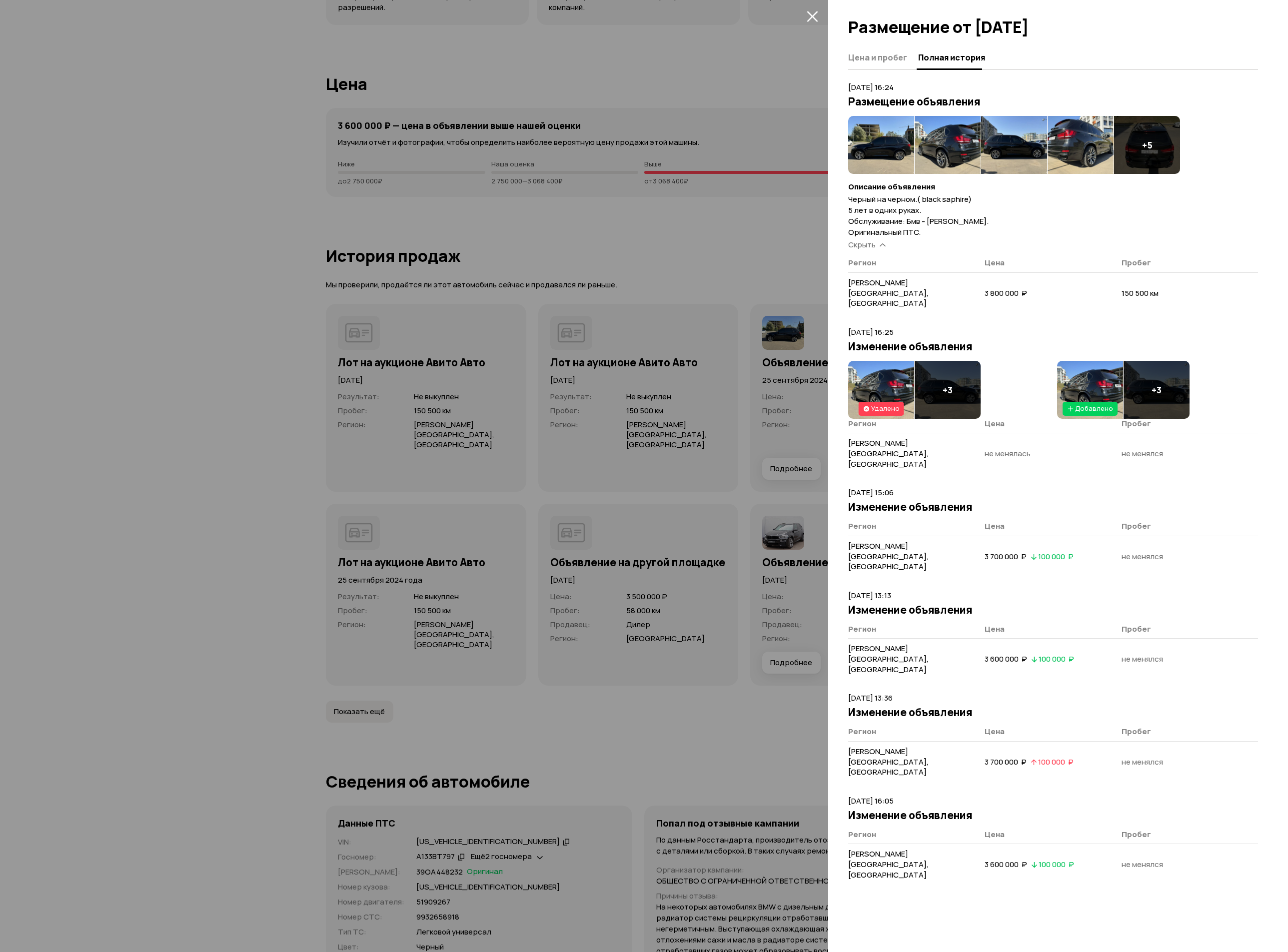
click at [876, 118] on img at bounding box center [881, 145] width 66 height 58
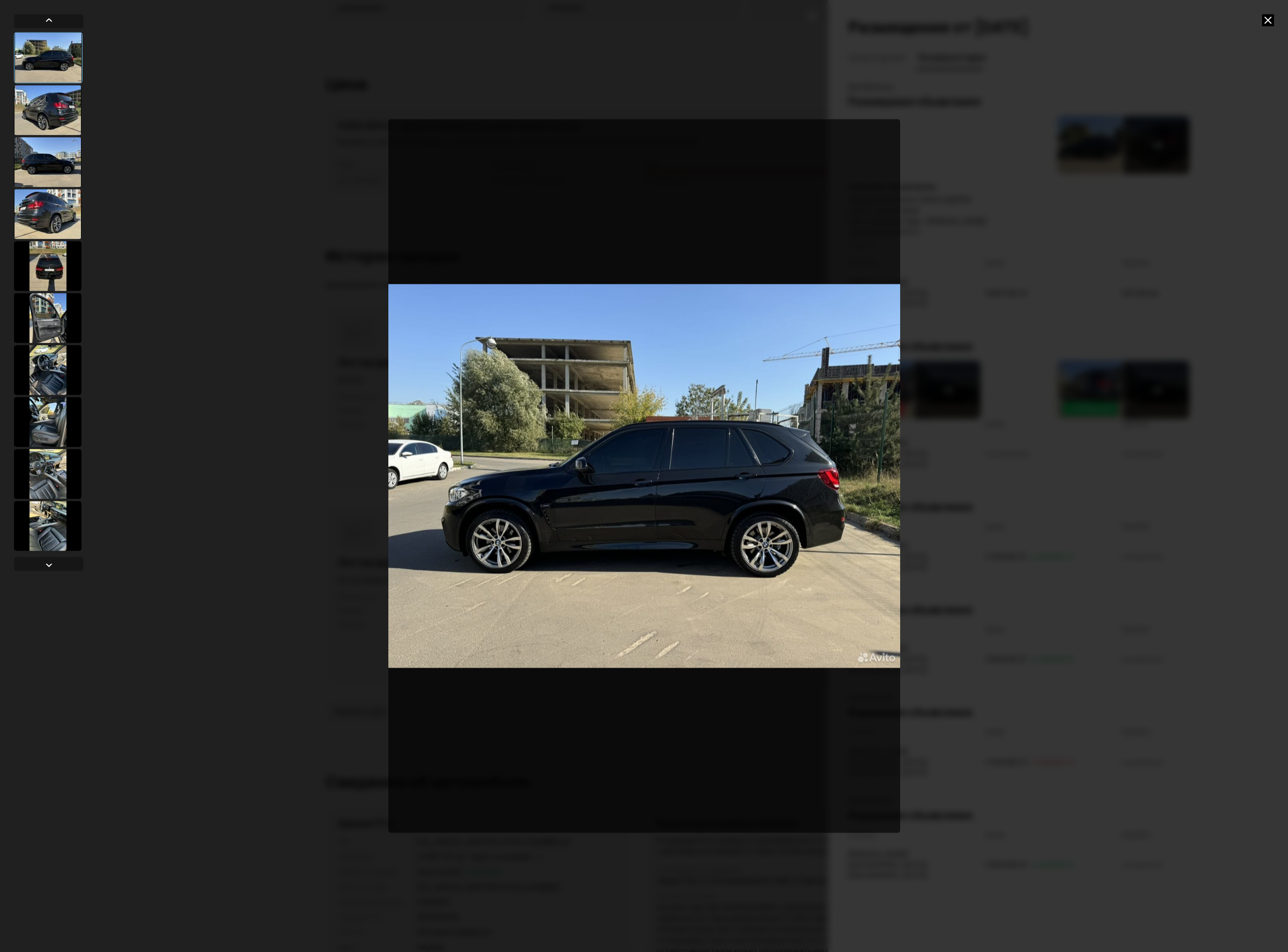
click at [45, 110] on div at bounding box center [48, 109] width 67 height 50
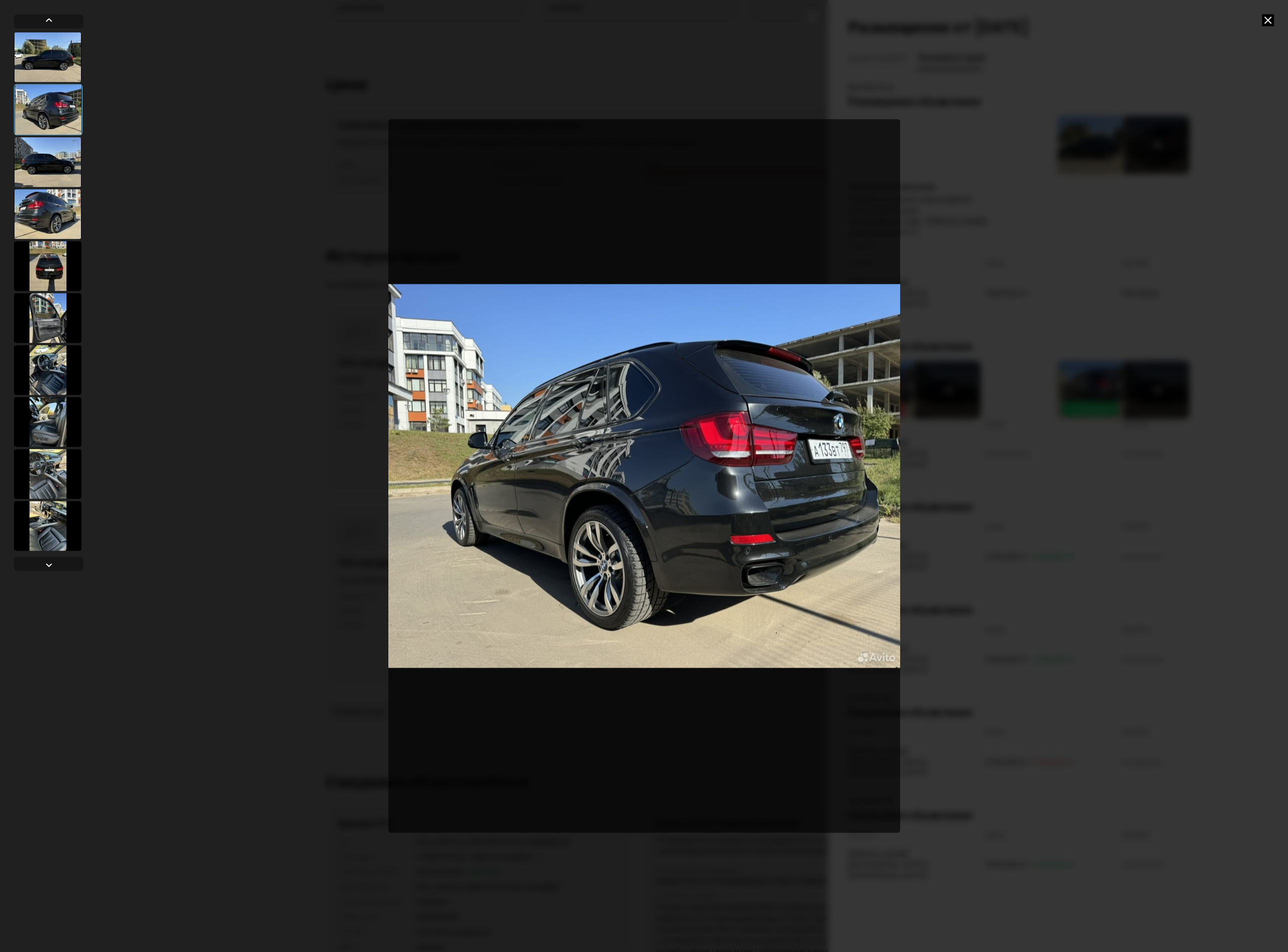
click at [53, 170] on div at bounding box center [48, 161] width 67 height 50
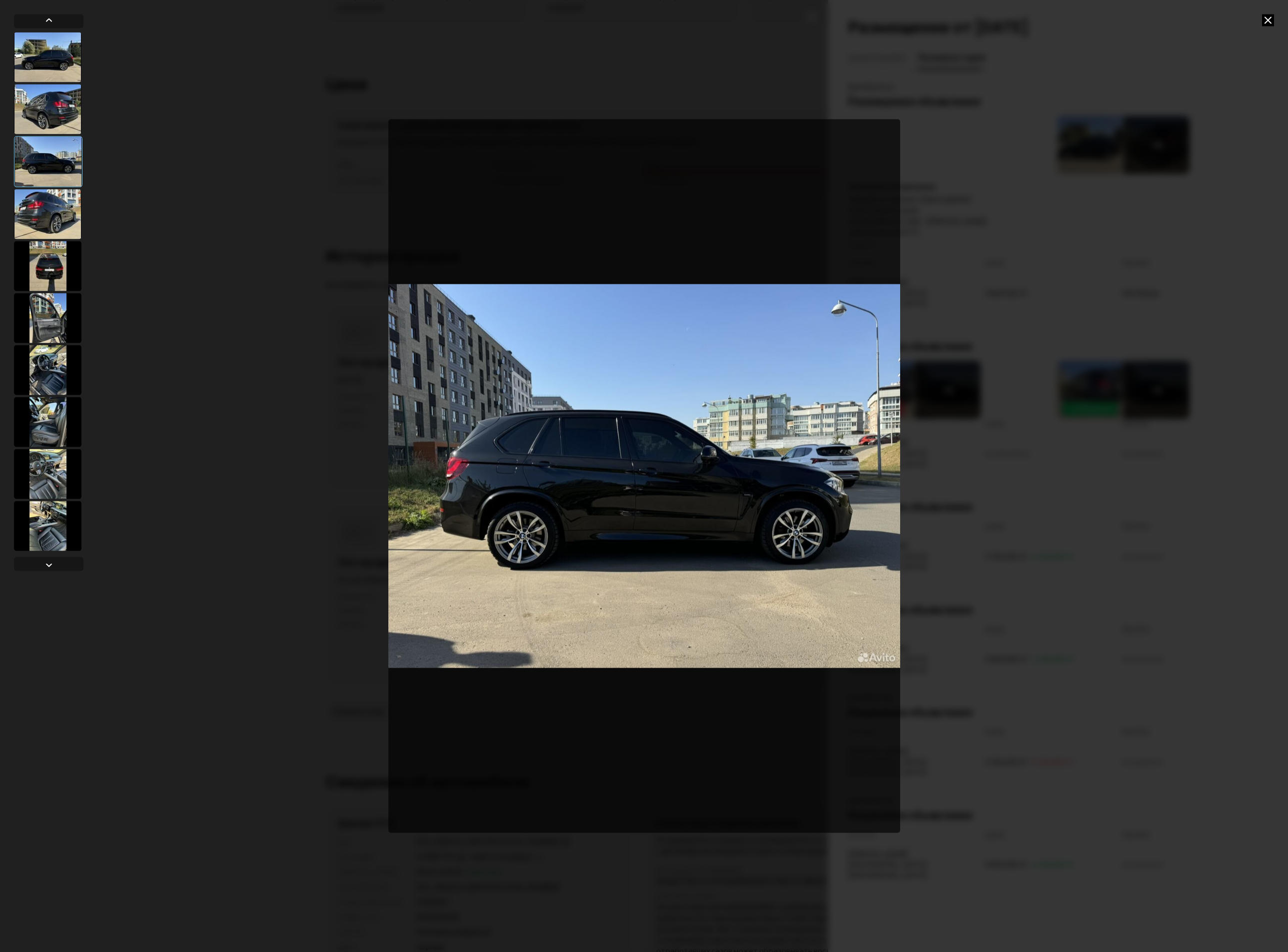
click at [47, 222] on div at bounding box center [48, 214] width 67 height 50
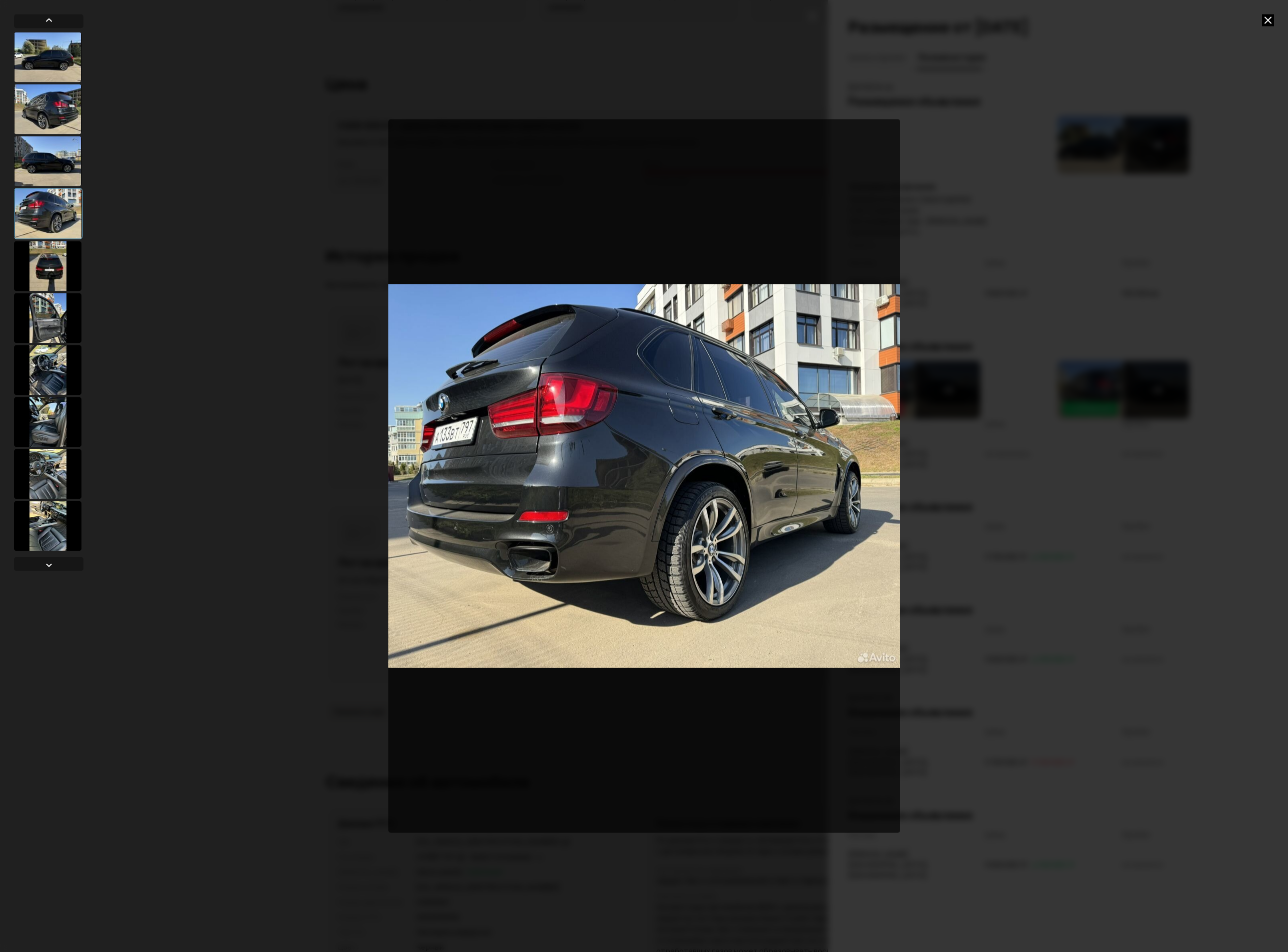
click at [46, 261] on div at bounding box center [48, 265] width 67 height 50
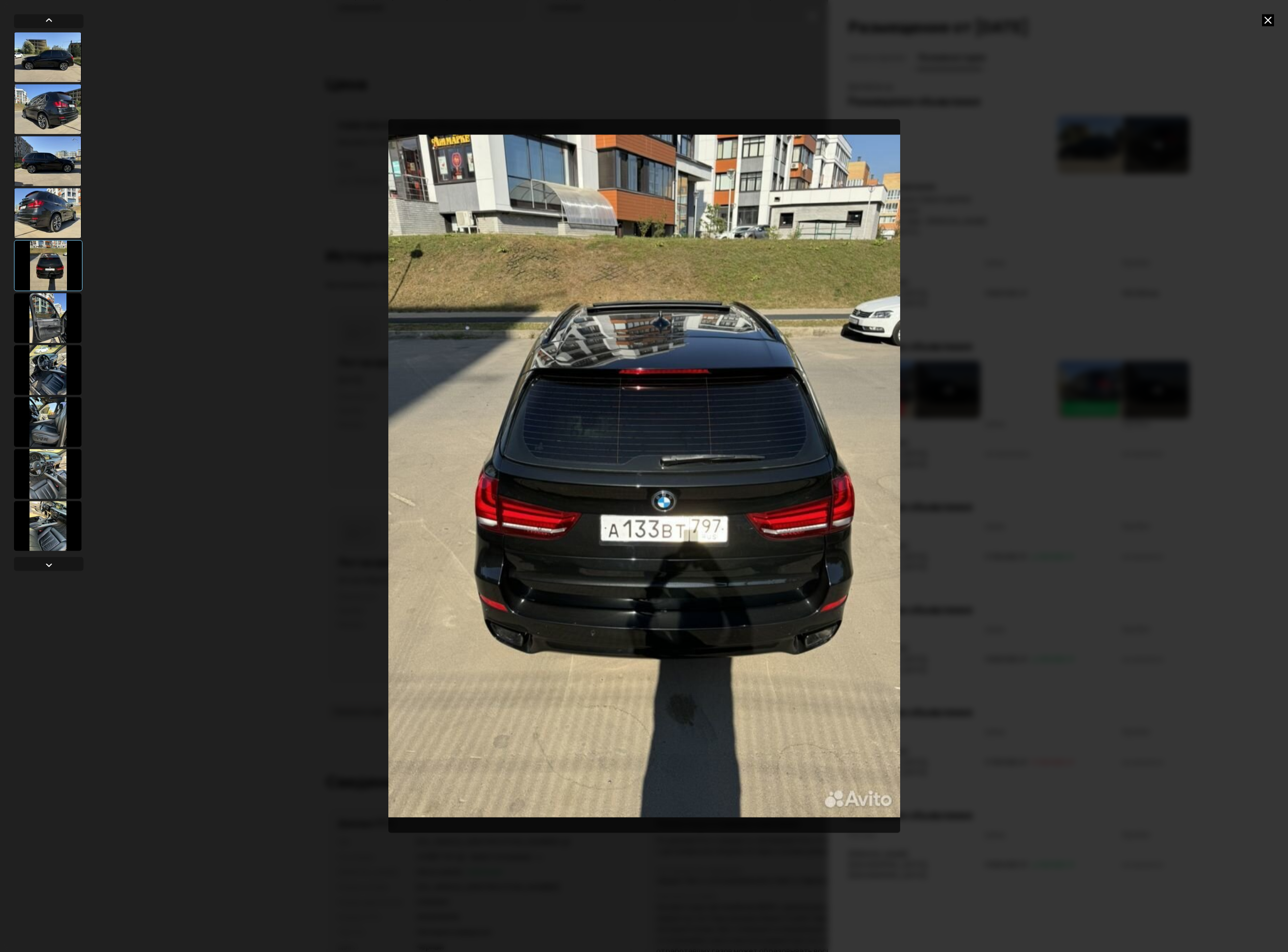
click at [44, 301] on div at bounding box center [48, 318] width 67 height 50
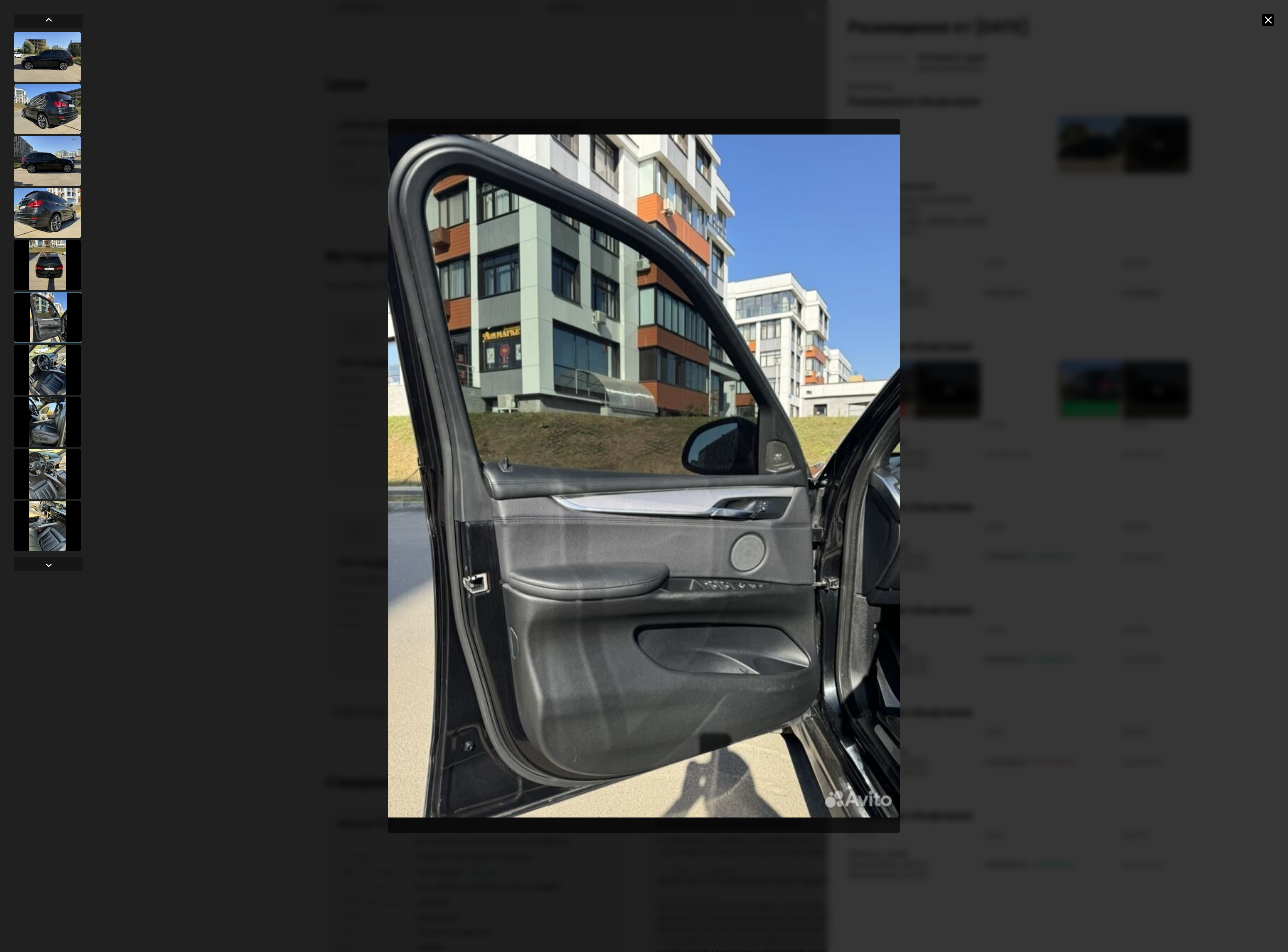
click at [60, 379] on div at bounding box center [48, 369] width 67 height 50
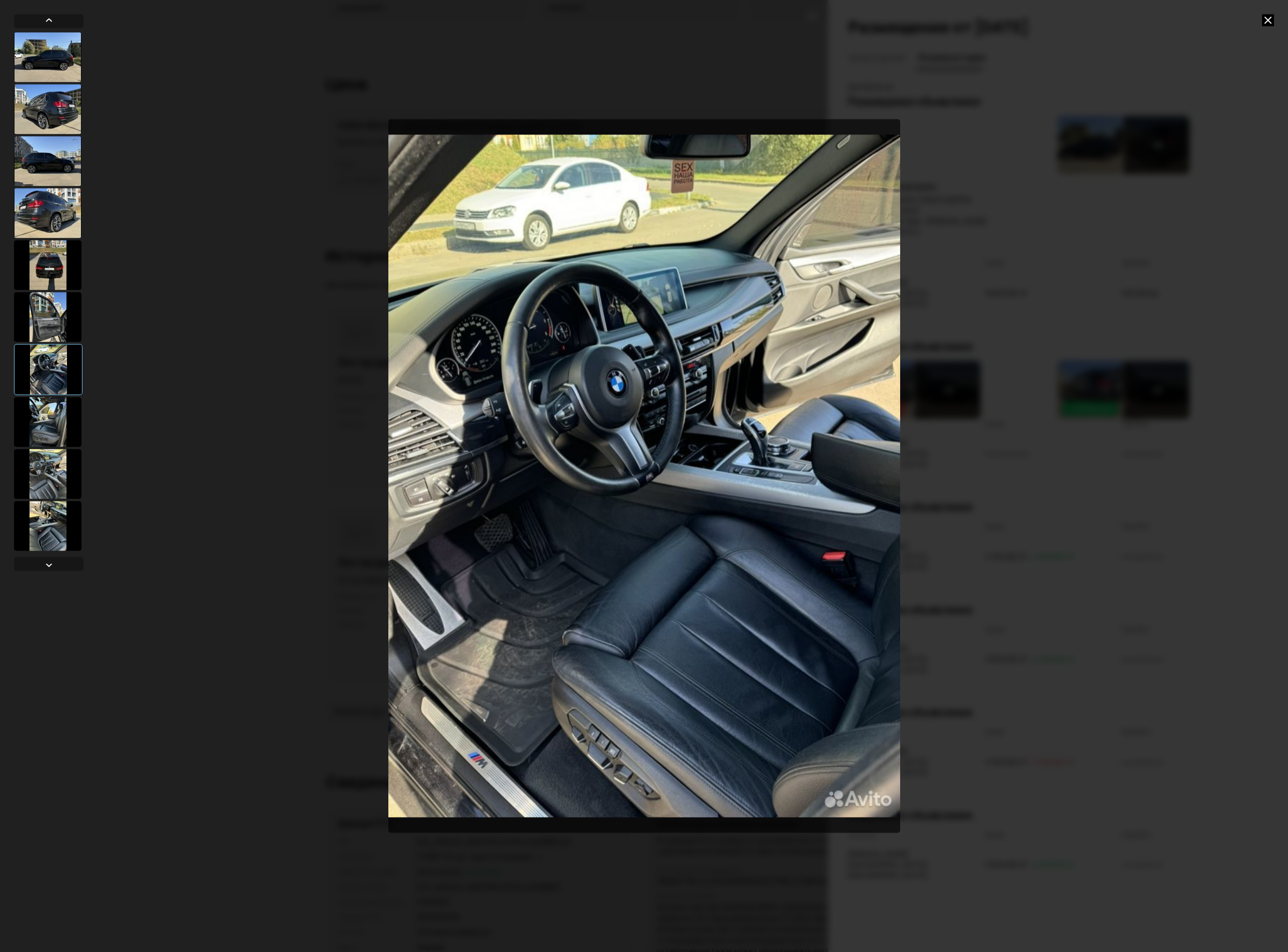
click at [60, 390] on div at bounding box center [48, 369] width 69 height 51
click at [56, 418] on div at bounding box center [48, 422] width 67 height 50
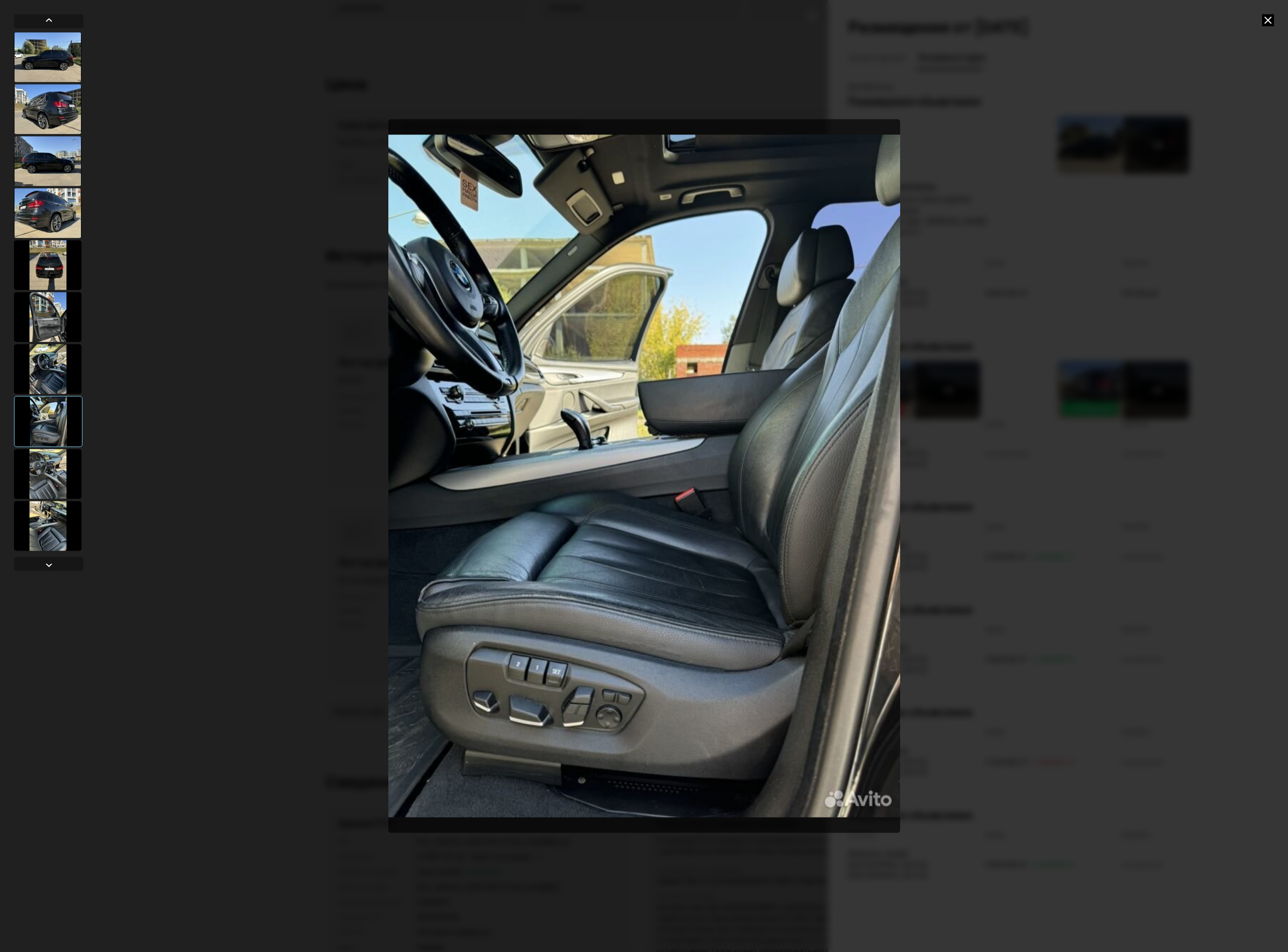
click at [58, 342] on div at bounding box center [49, 292] width 69 height 521
click at [54, 358] on div at bounding box center [48, 369] width 67 height 50
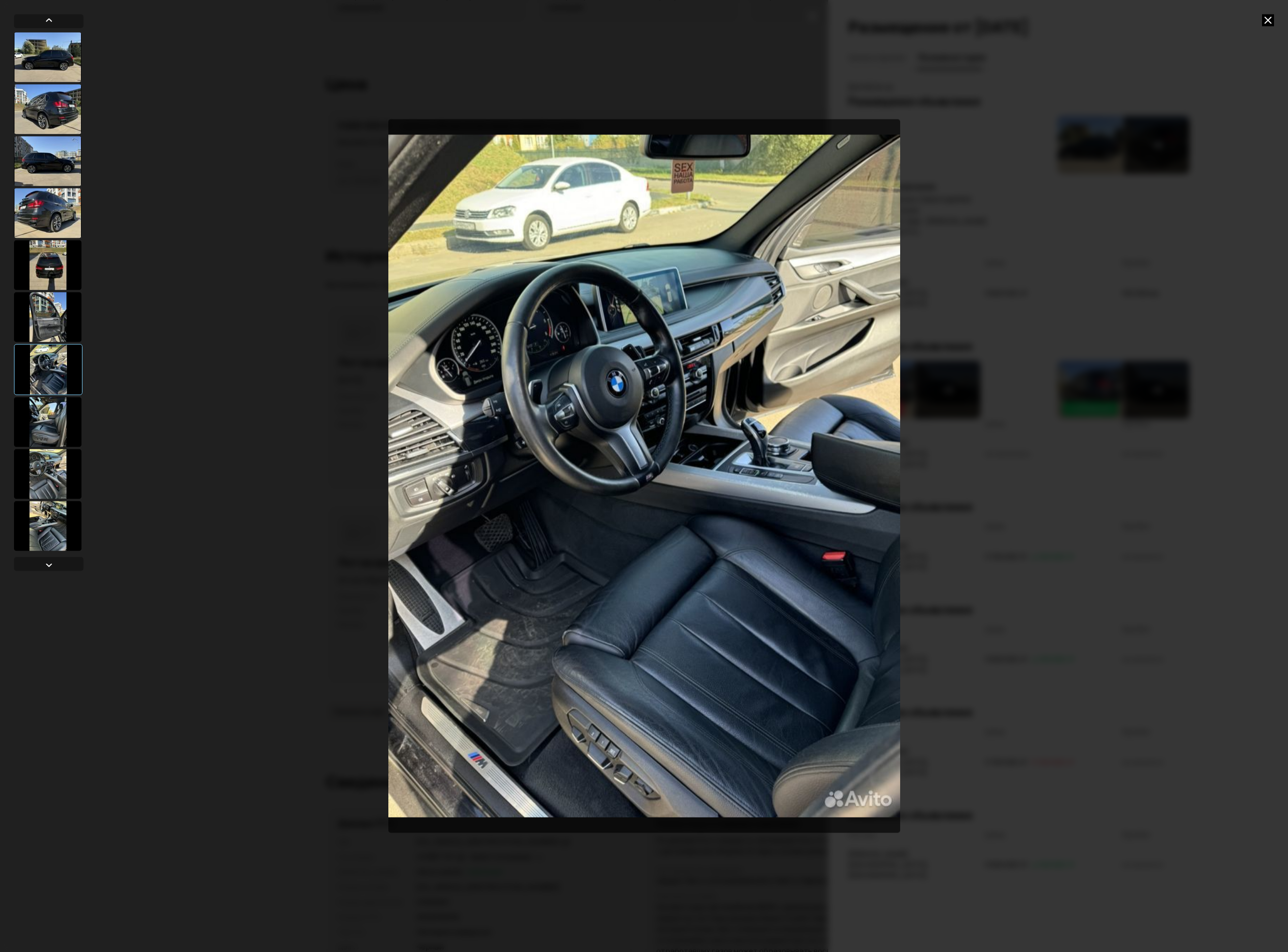
click at [47, 469] on div at bounding box center [48, 473] width 67 height 50
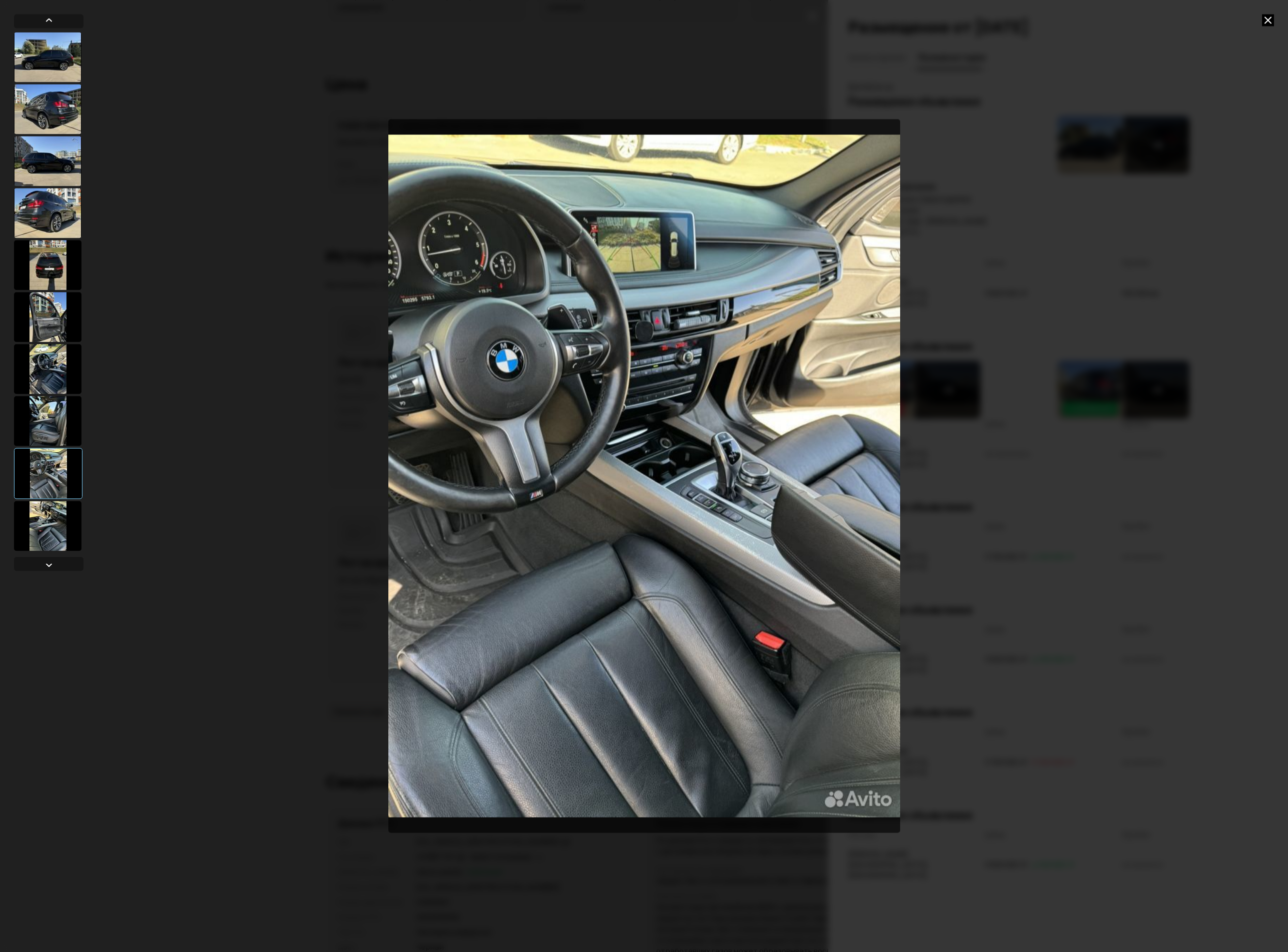
click at [53, 512] on div at bounding box center [48, 525] width 67 height 50
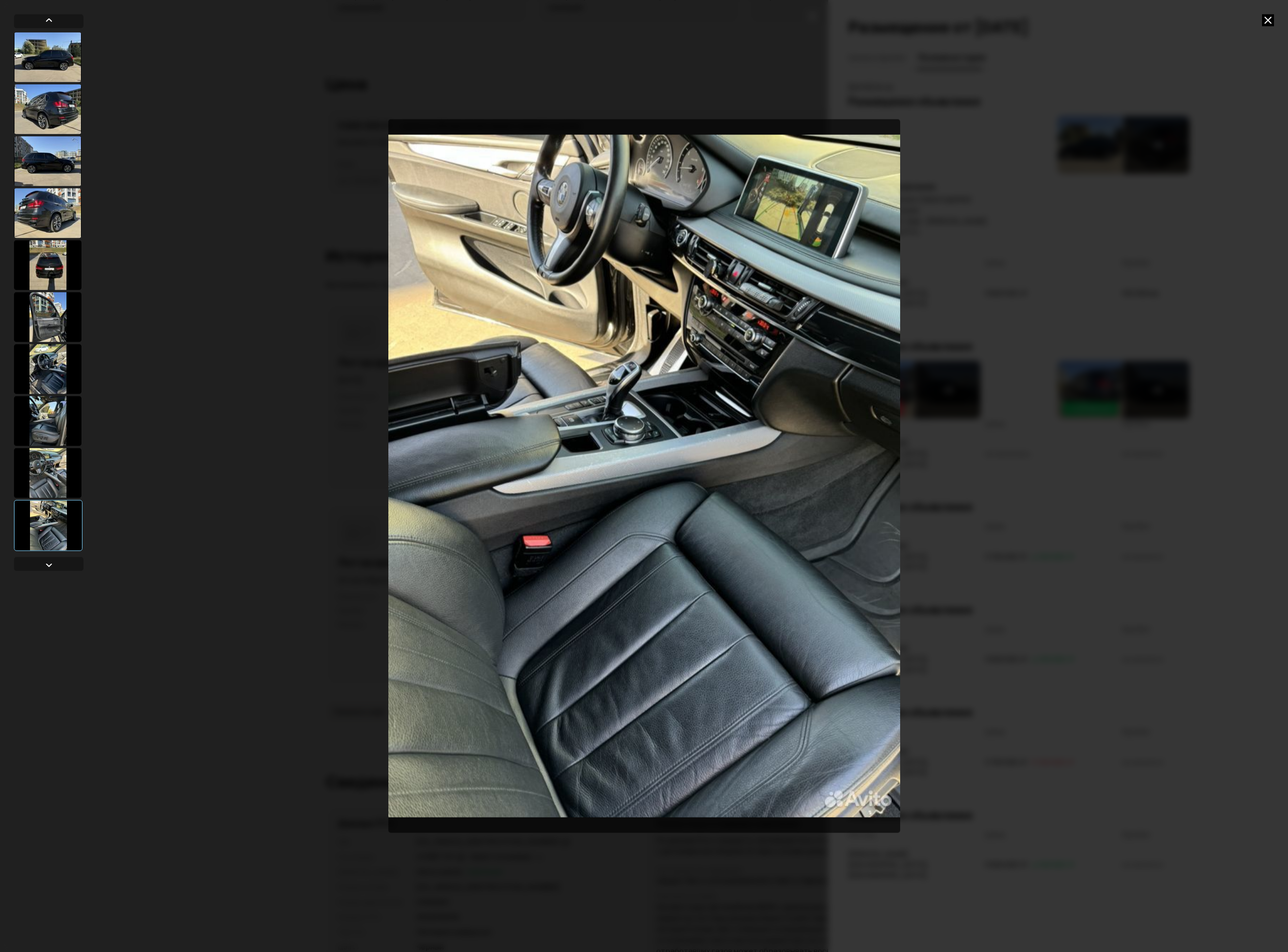
click at [234, 327] on div at bounding box center [644, 476] width 1288 height 952
click at [1144, 21] on icon at bounding box center [1268, 20] width 12 height 12
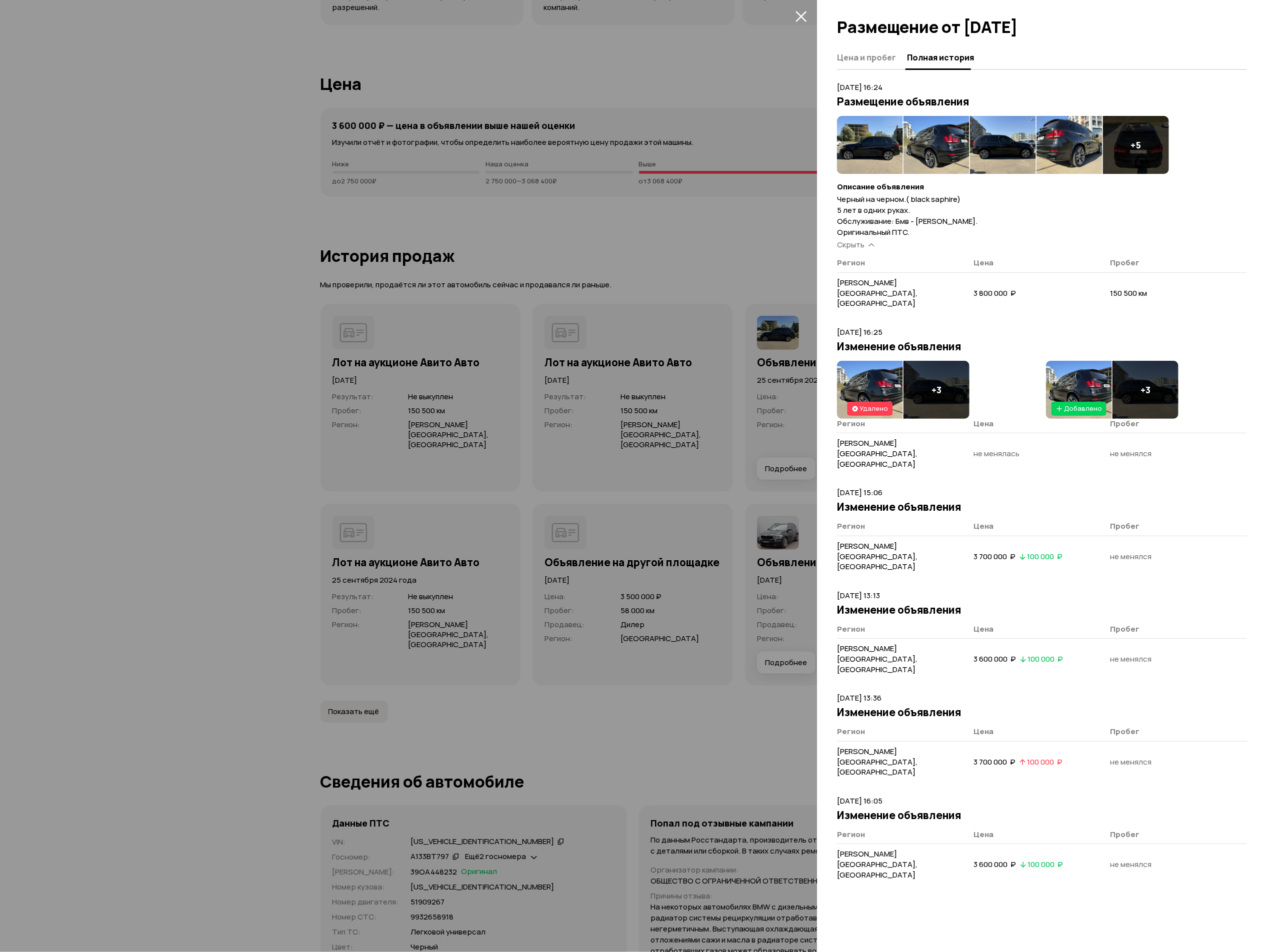
click at [681, 190] on div at bounding box center [638, 476] width 1277 height 952
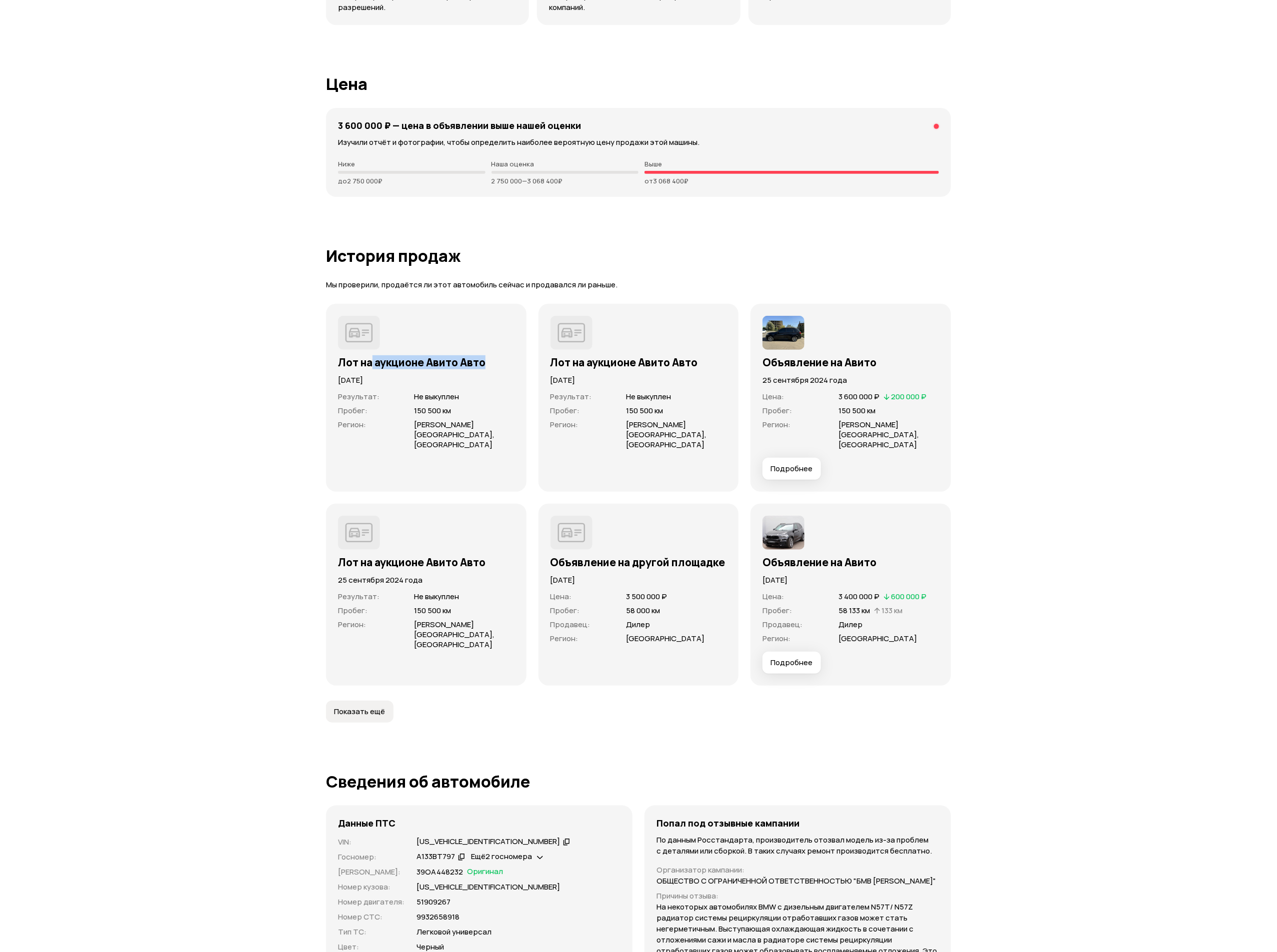
drag, startPoint x: 373, startPoint y: 361, endPoint x: 510, endPoint y: 361, distance: 137.0
click at [510, 361] on h3 "Лот на аукционе Авито Авто" at bounding box center [426, 362] width 176 height 13
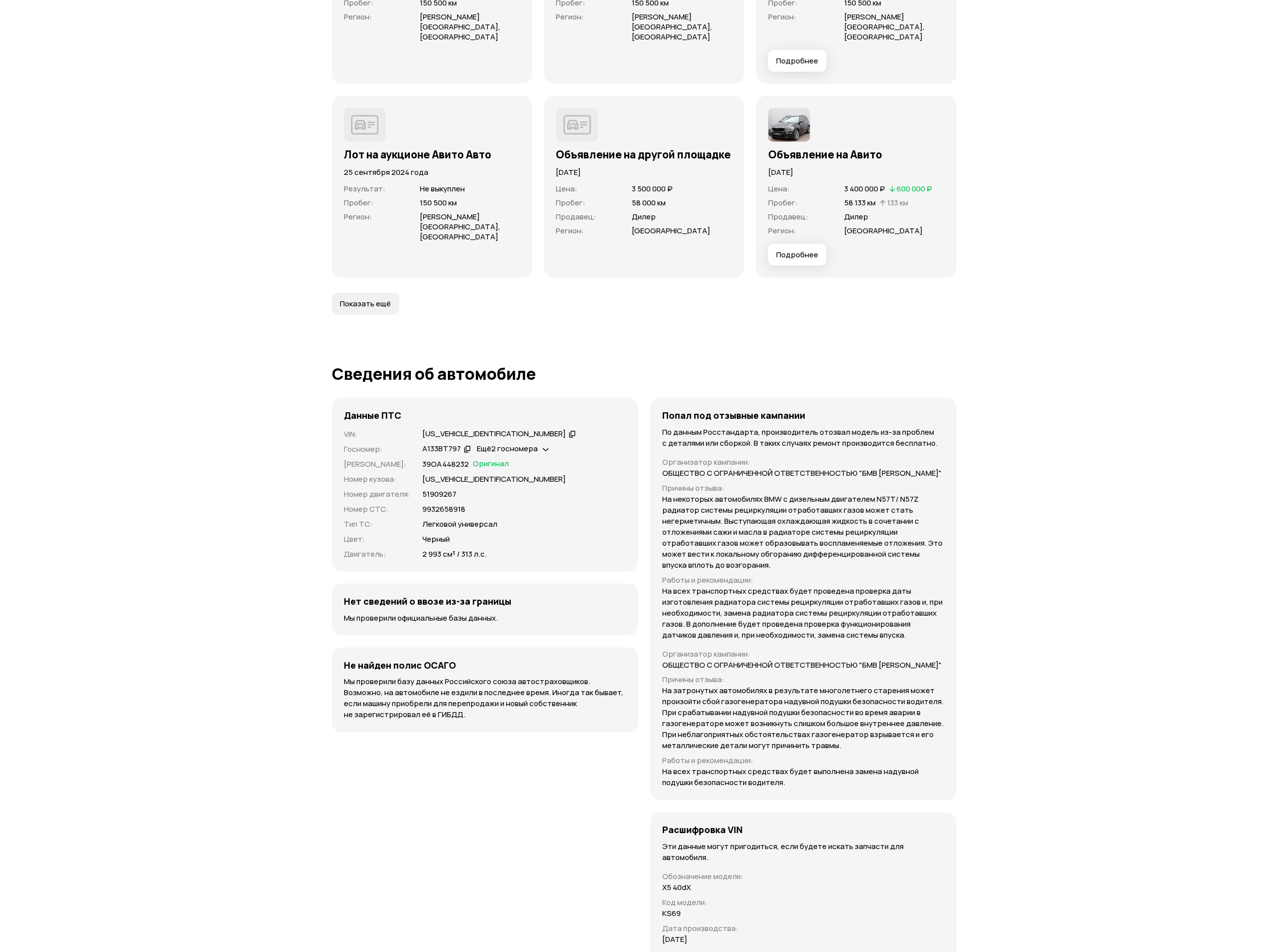
scroll to position [3203, 0]
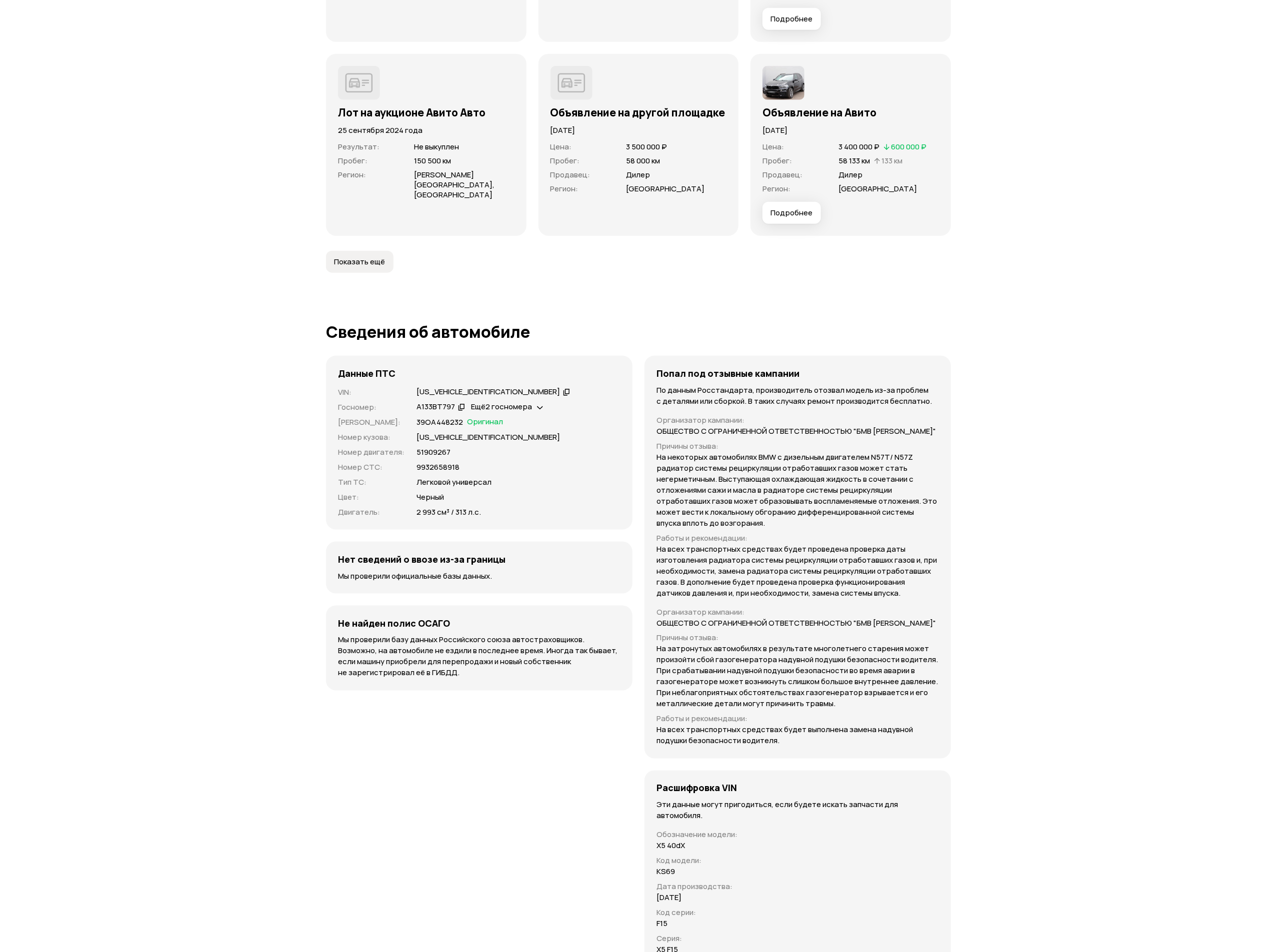
click at [377, 257] on span "Показать ещё" at bounding box center [359, 262] width 51 height 10
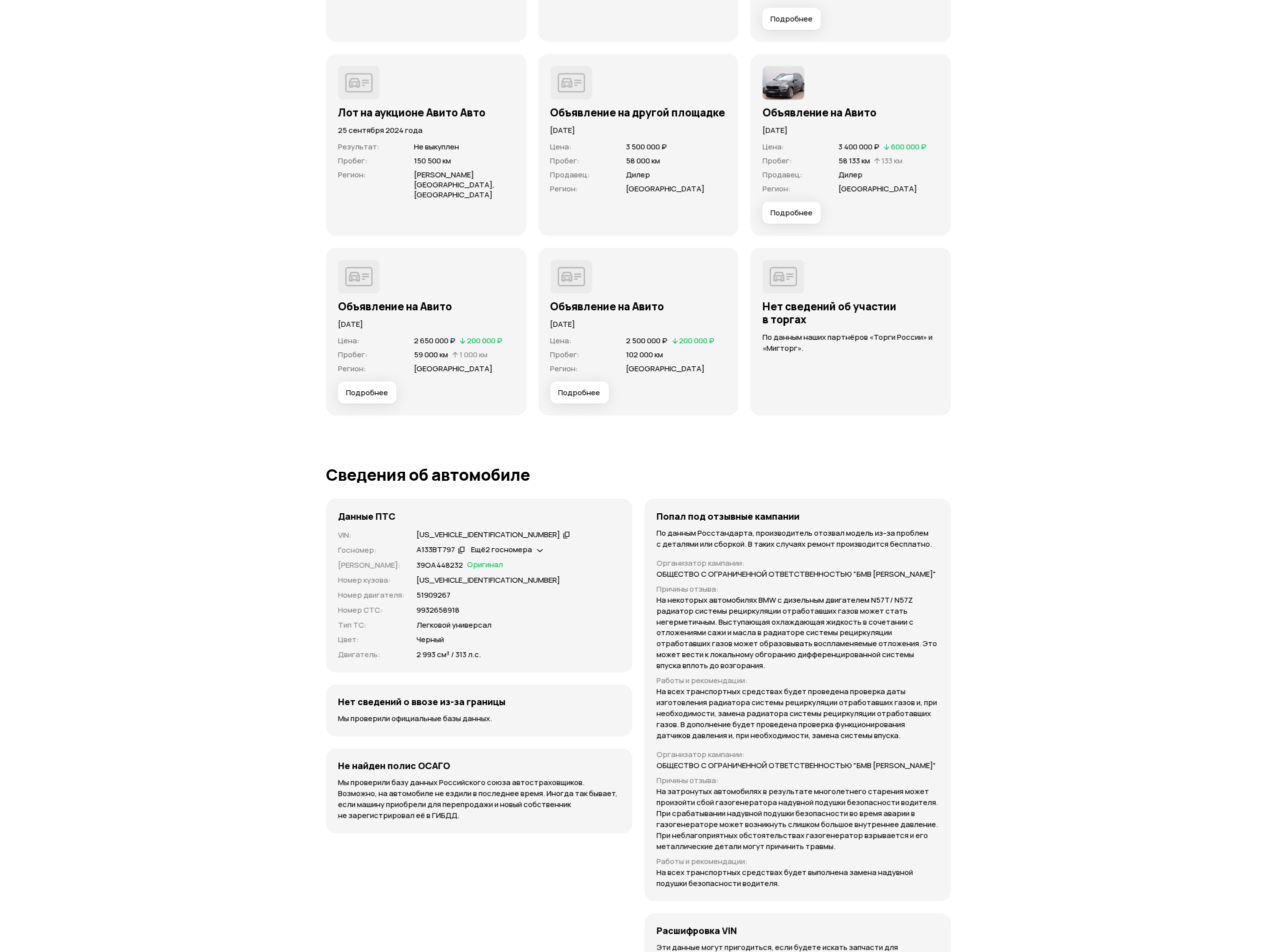
click at [571, 388] on span "Подробнее" at bounding box center [580, 392] width 42 height 10
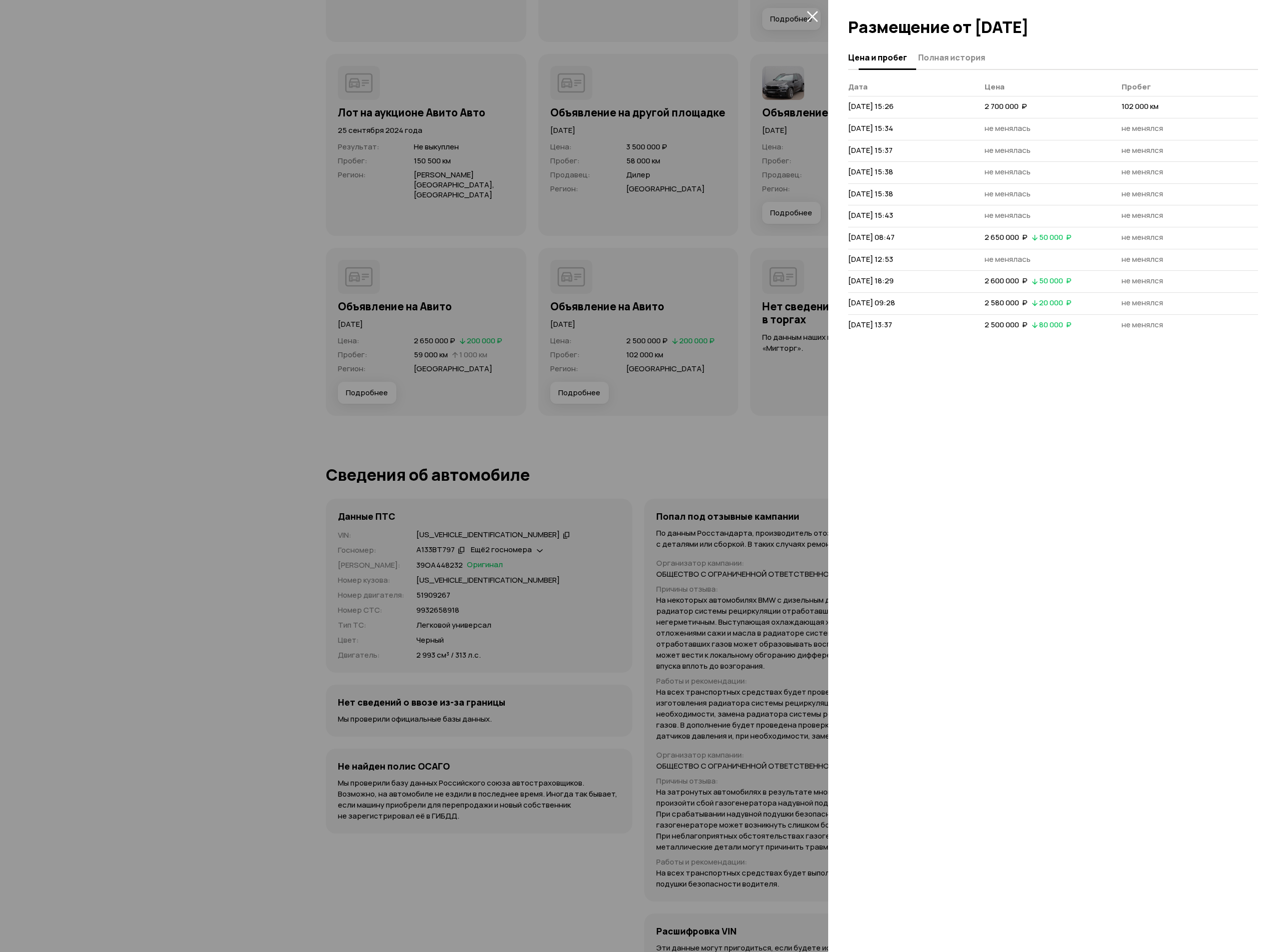
click at [959, 50] on button "Полная история" at bounding box center [950, 57] width 70 height 20
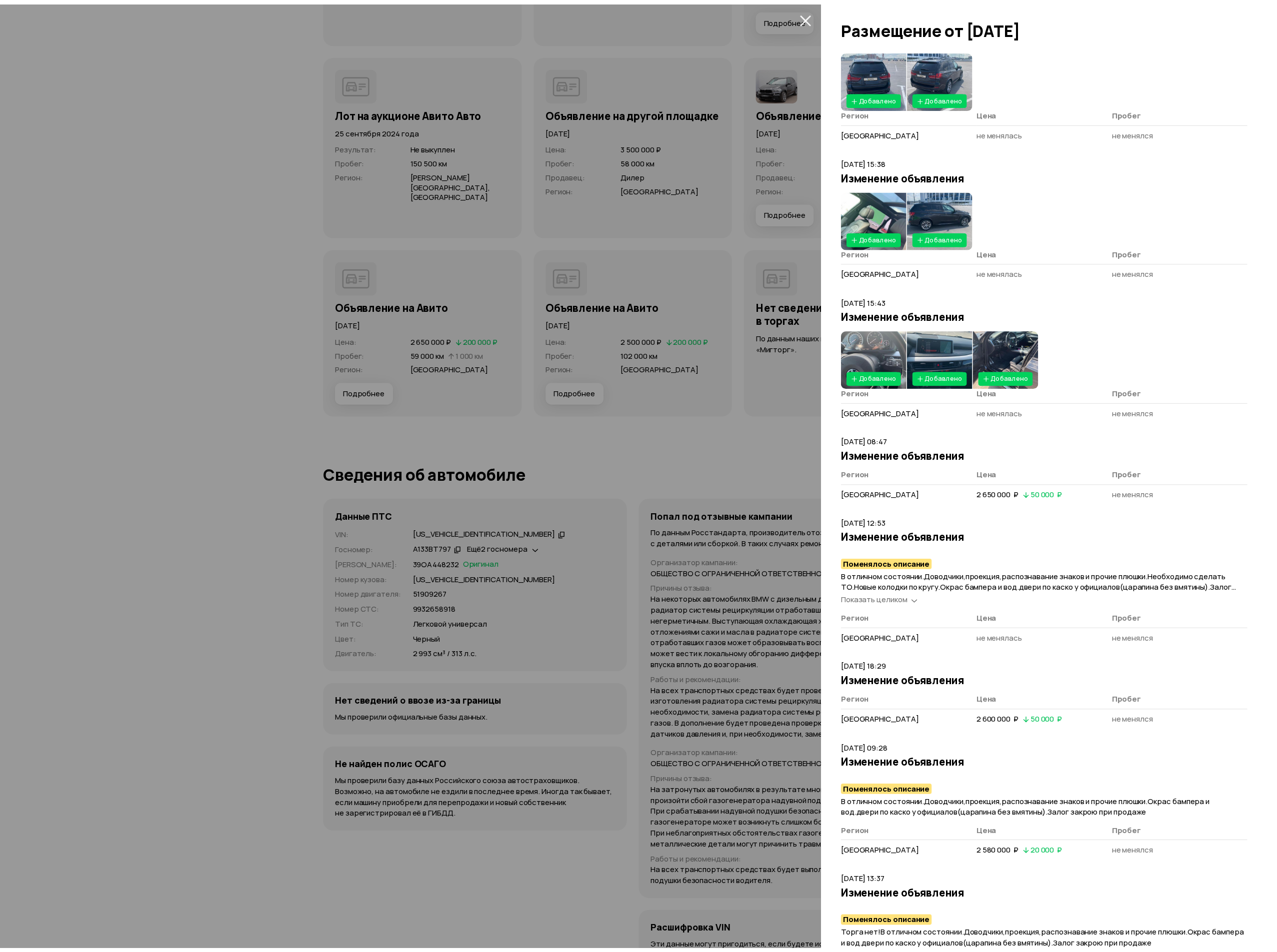
scroll to position [544, 0]
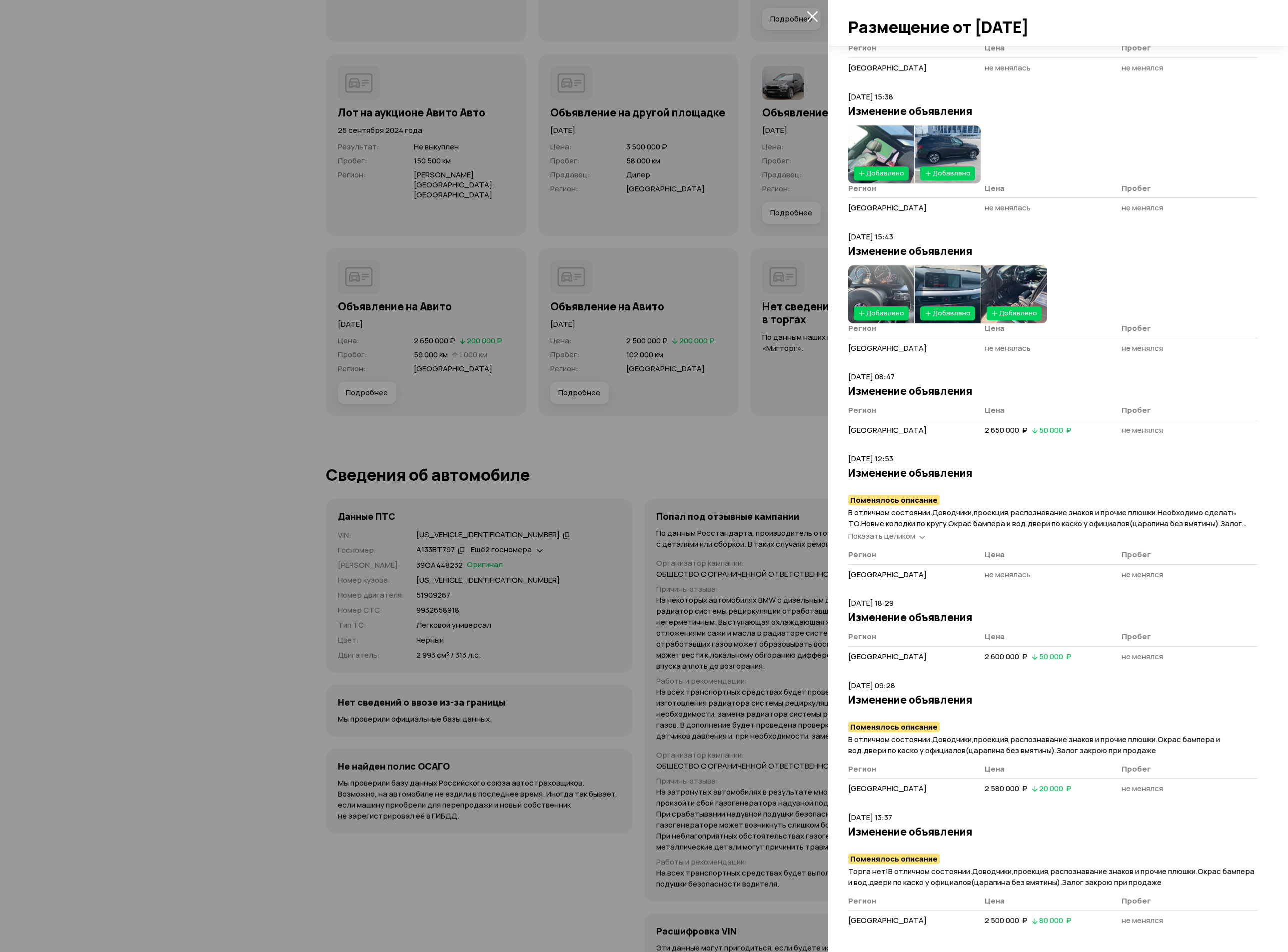
click at [949, 146] on img at bounding box center [947, 154] width 66 height 58
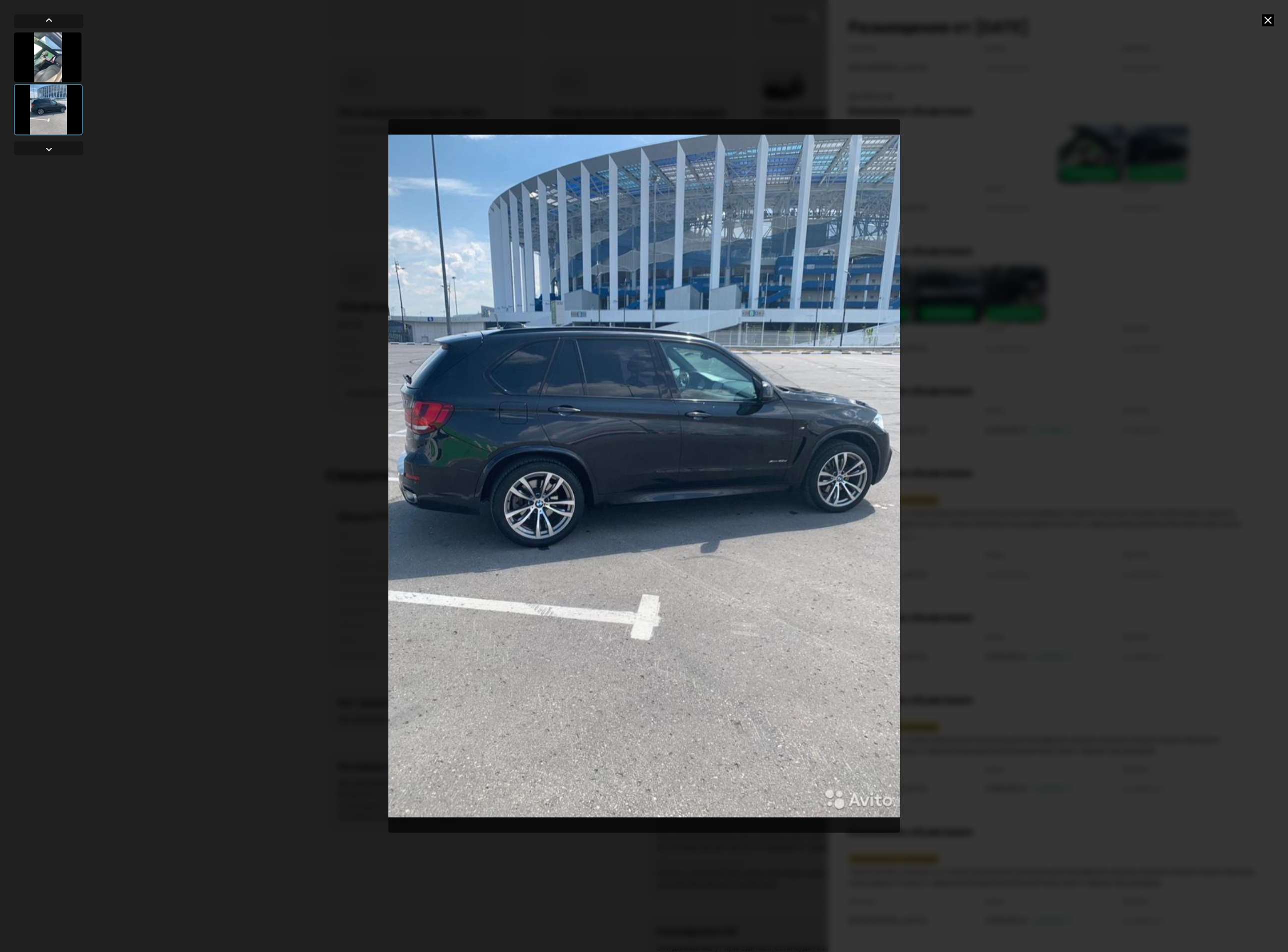
click at [949, 146] on div at bounding box center [644, 476] width 1288 height 952
click at [1144, 25] on icon at bounding box center [1268, 20] width 12 height 12
